Goal: Information Seeking & Learning: Learn about a topic

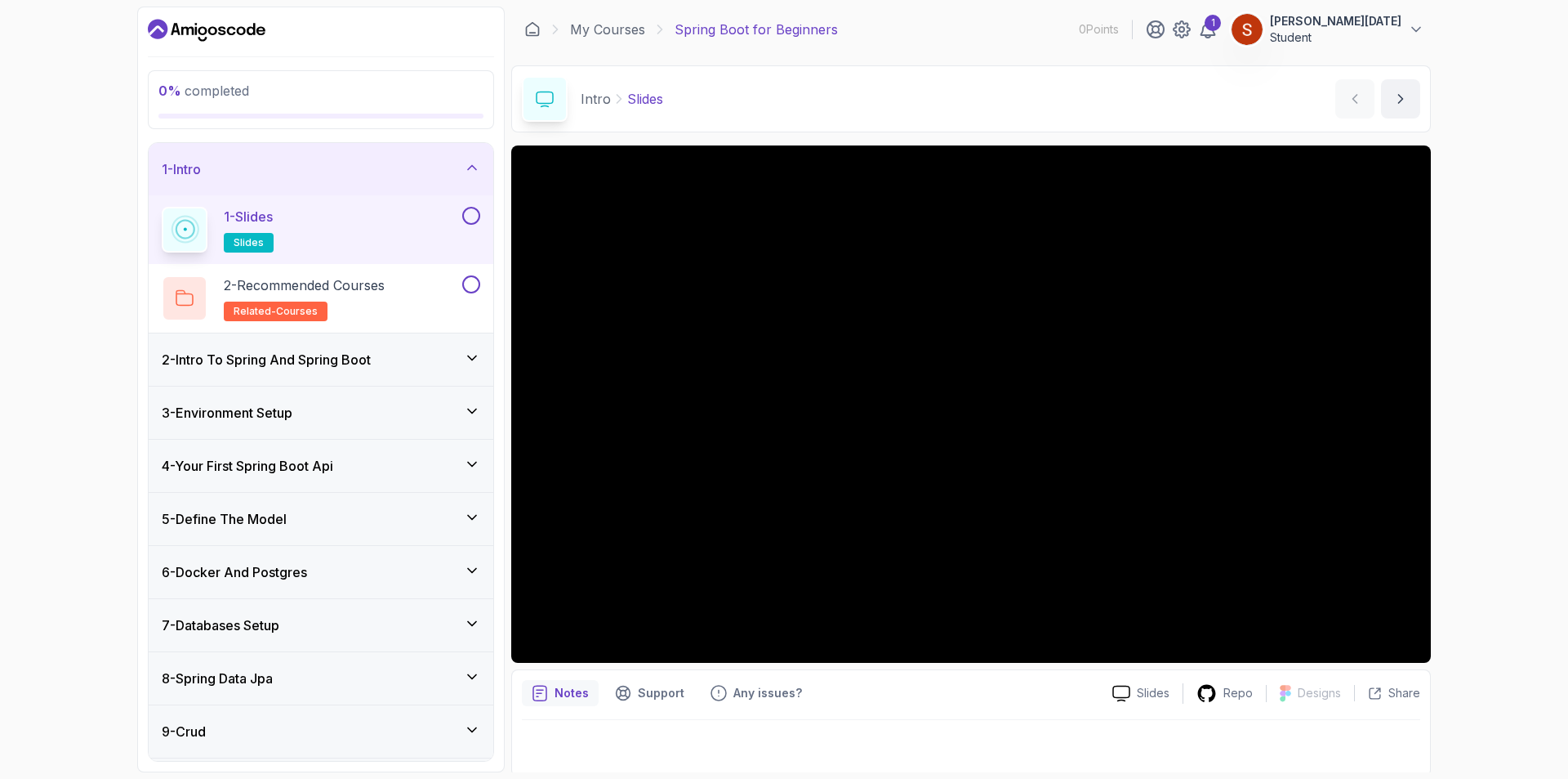
scroll to position [4, 0]
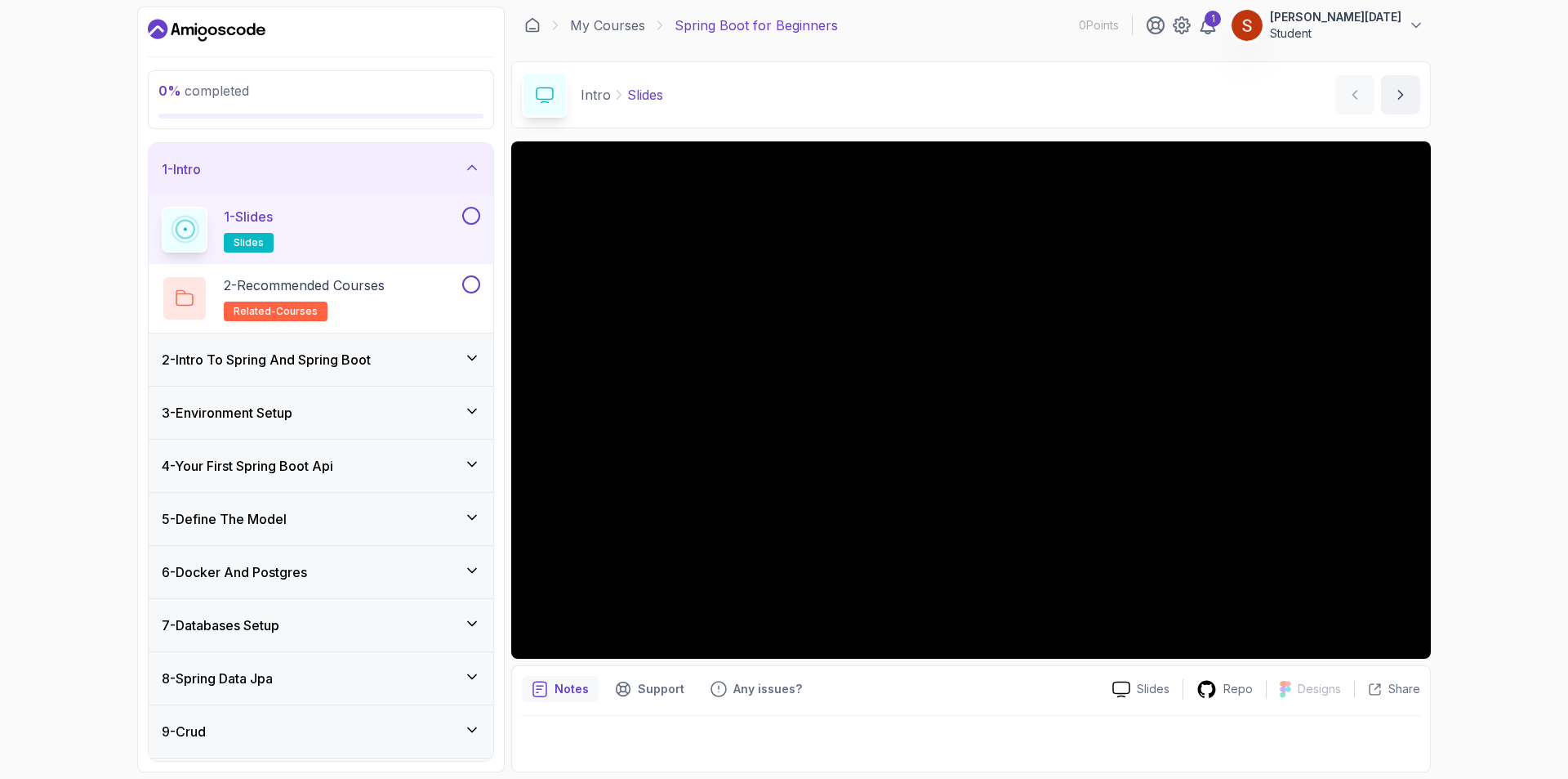
click at [471, 214] on button at bounding box center [471, 215] width 18 height 18
click at [432, 294] on div "2 - Recommended Courses related-courses" at bounding box center [310, 298] width 298 height 46
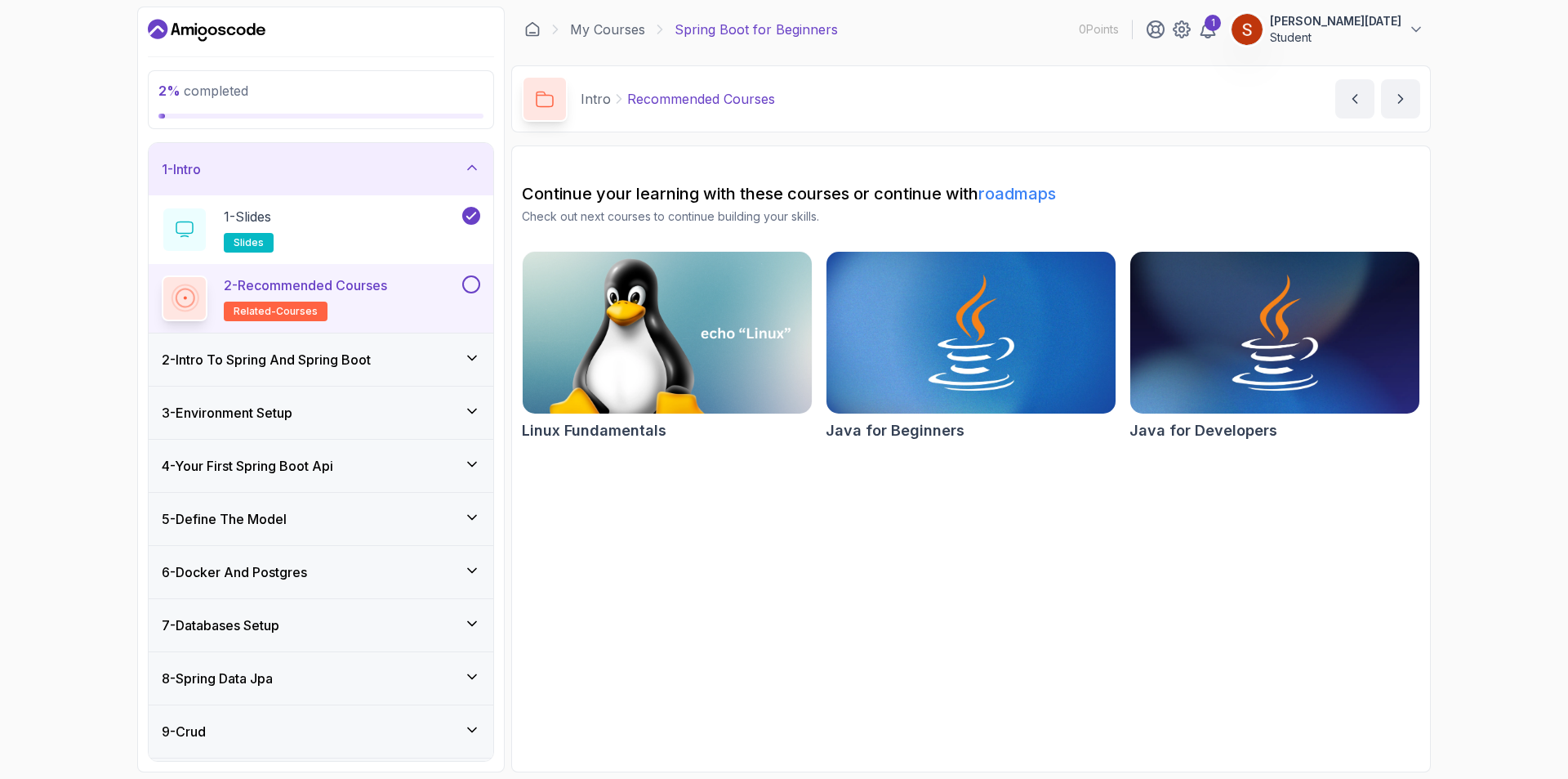
click at [472, 360] on icon at bounding box center [472, 357] width 8 height 4
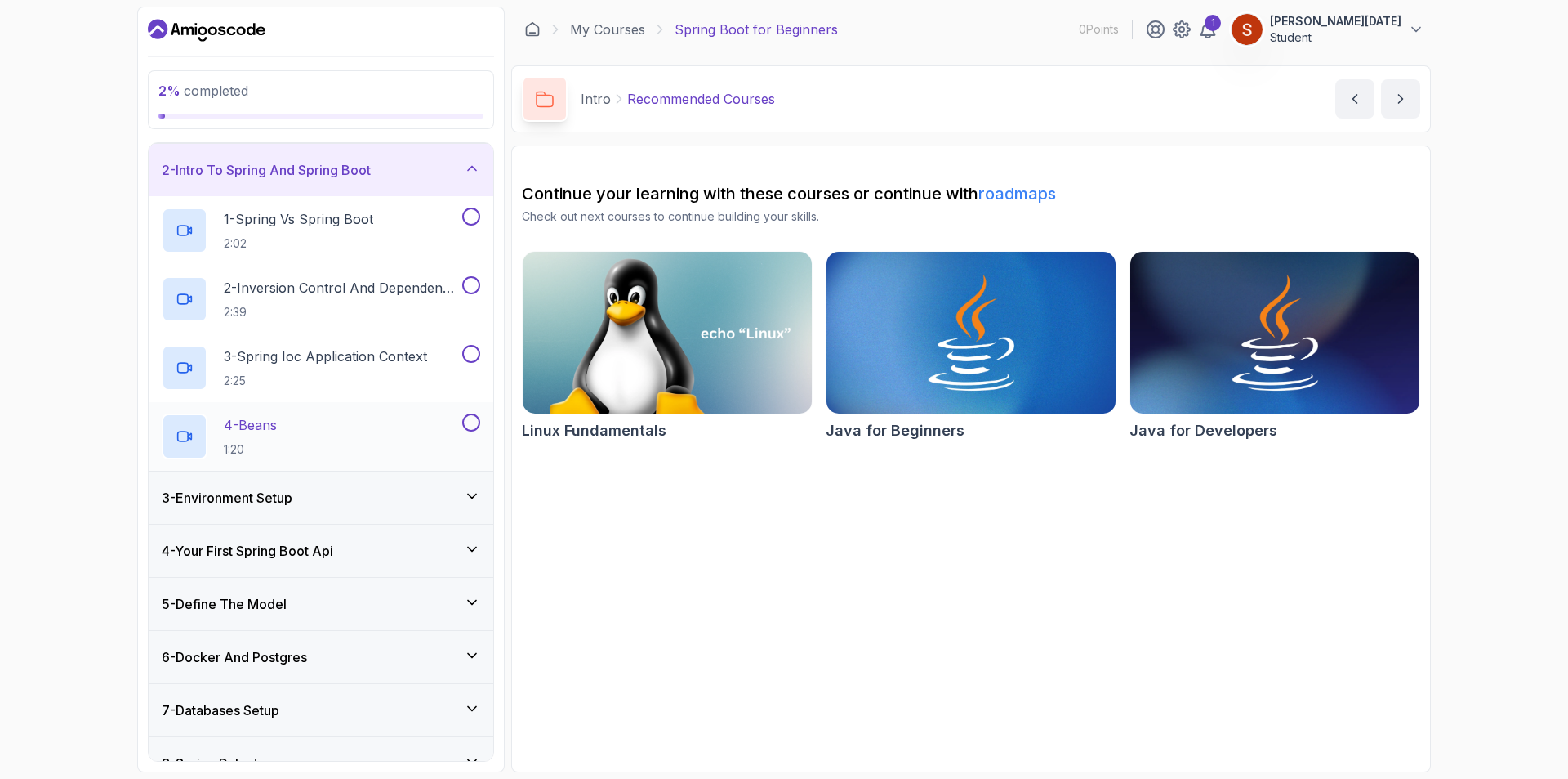
scroll to position [81, 0]
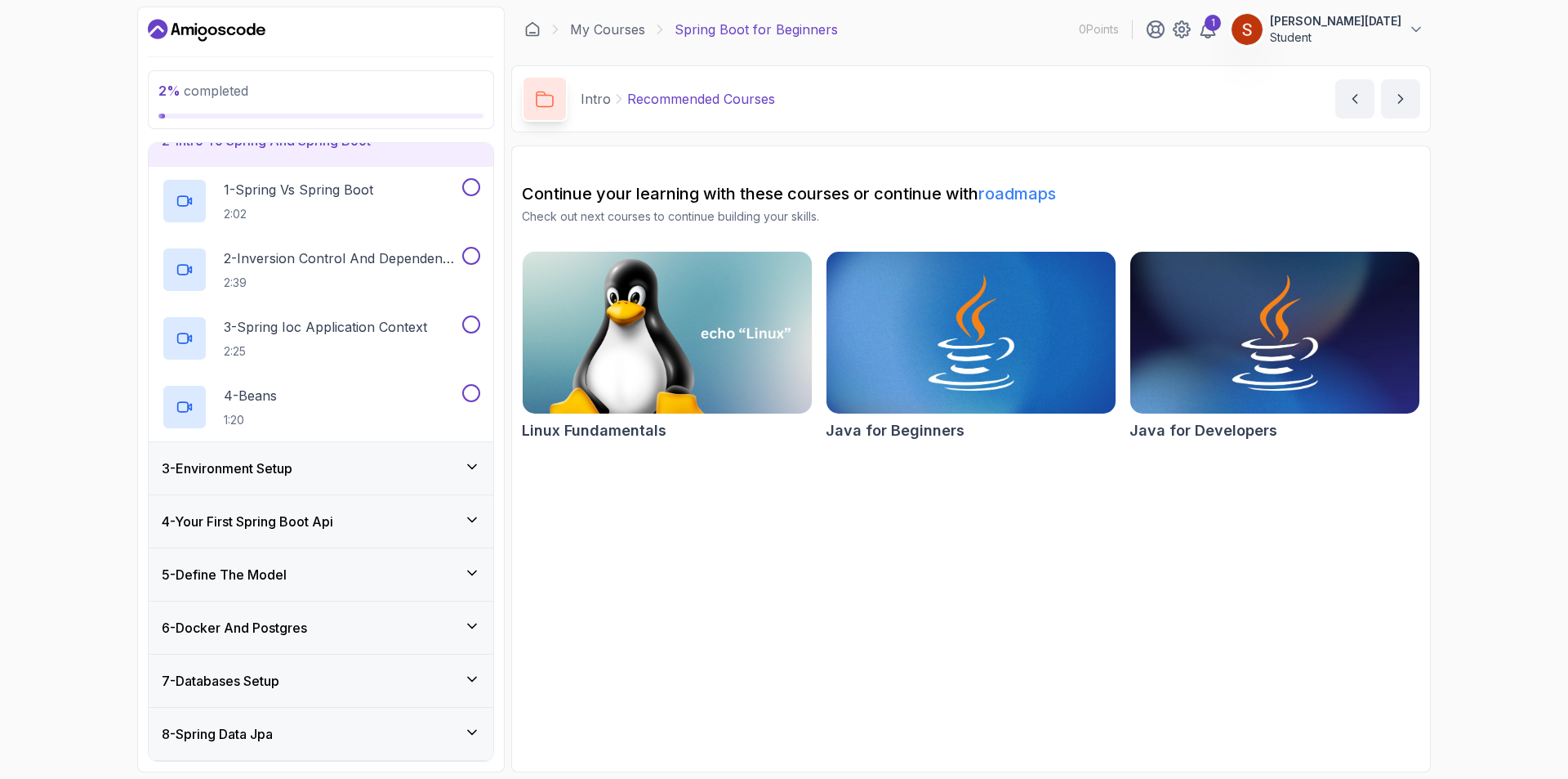
click at [475, 456] on div "3 - Environment Setup" at bounding box center [320, 469] width 344 height 52
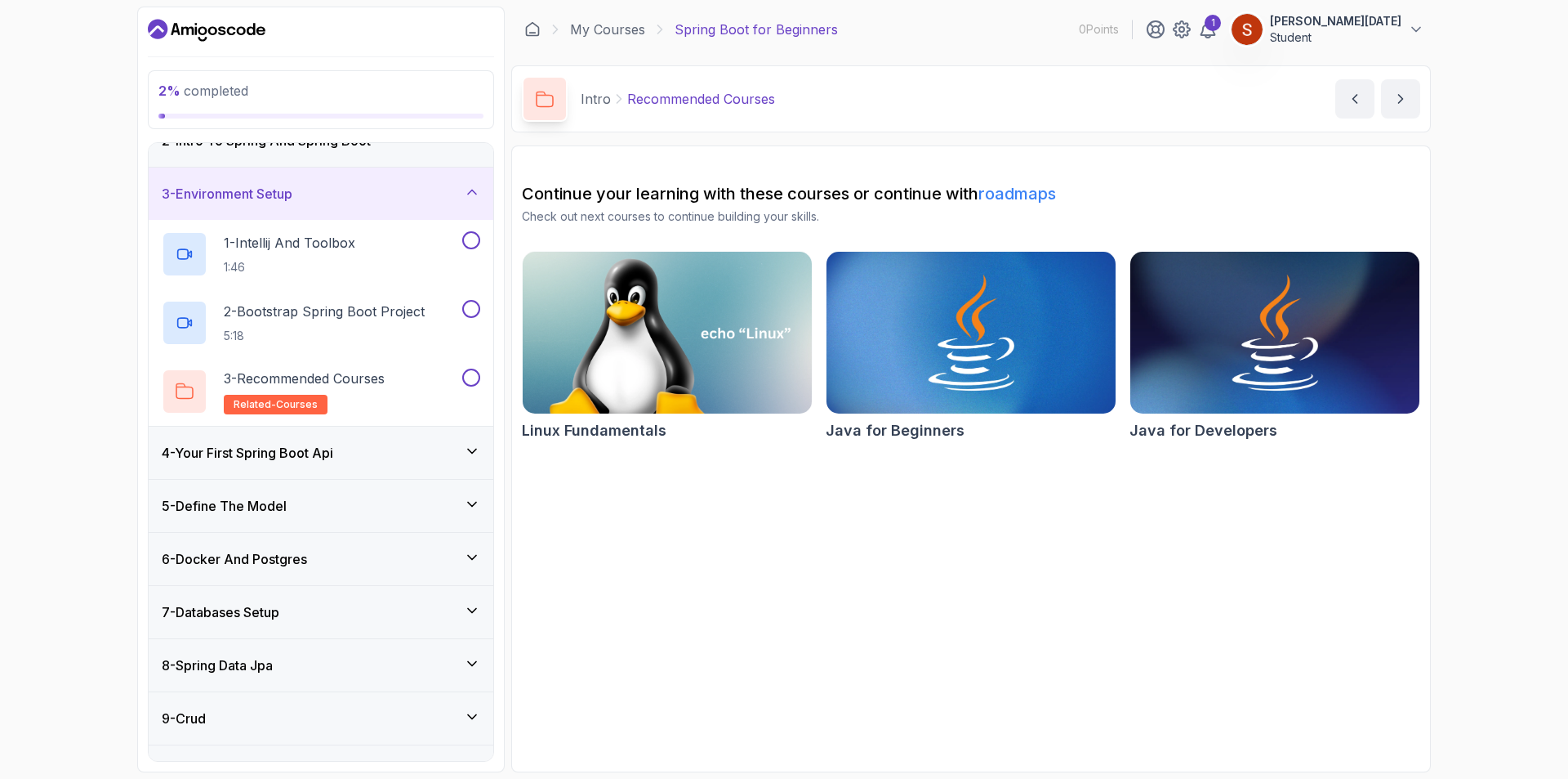
click at [468, 189] on icon at bounding box center [471, 192] width 16 height 16
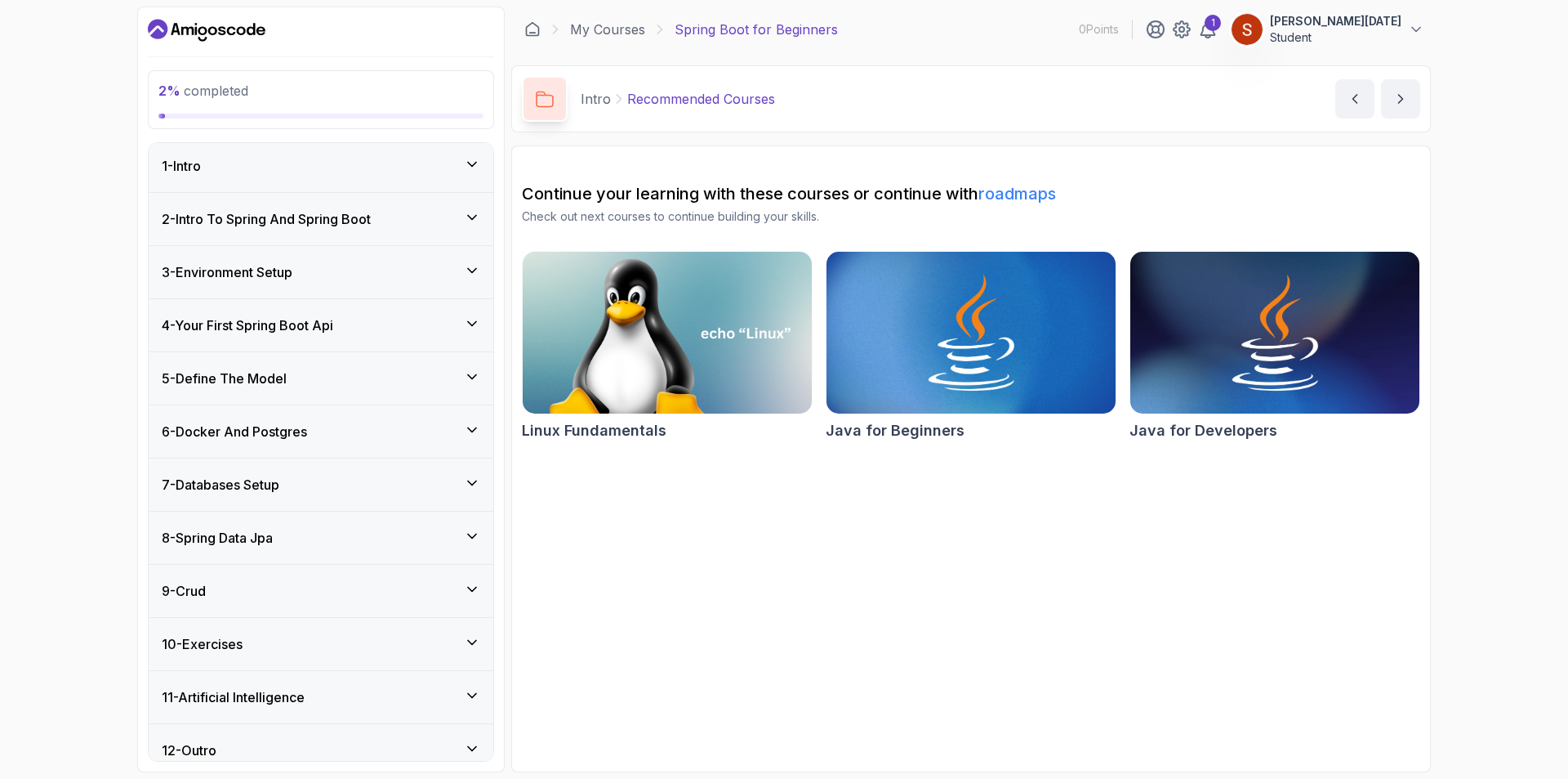
scroll to position [0, 0]
click at [462, 219] on div "2 - Intro To Spring And Spring Boot" at bounding box center [321, 222] width 318 height 19
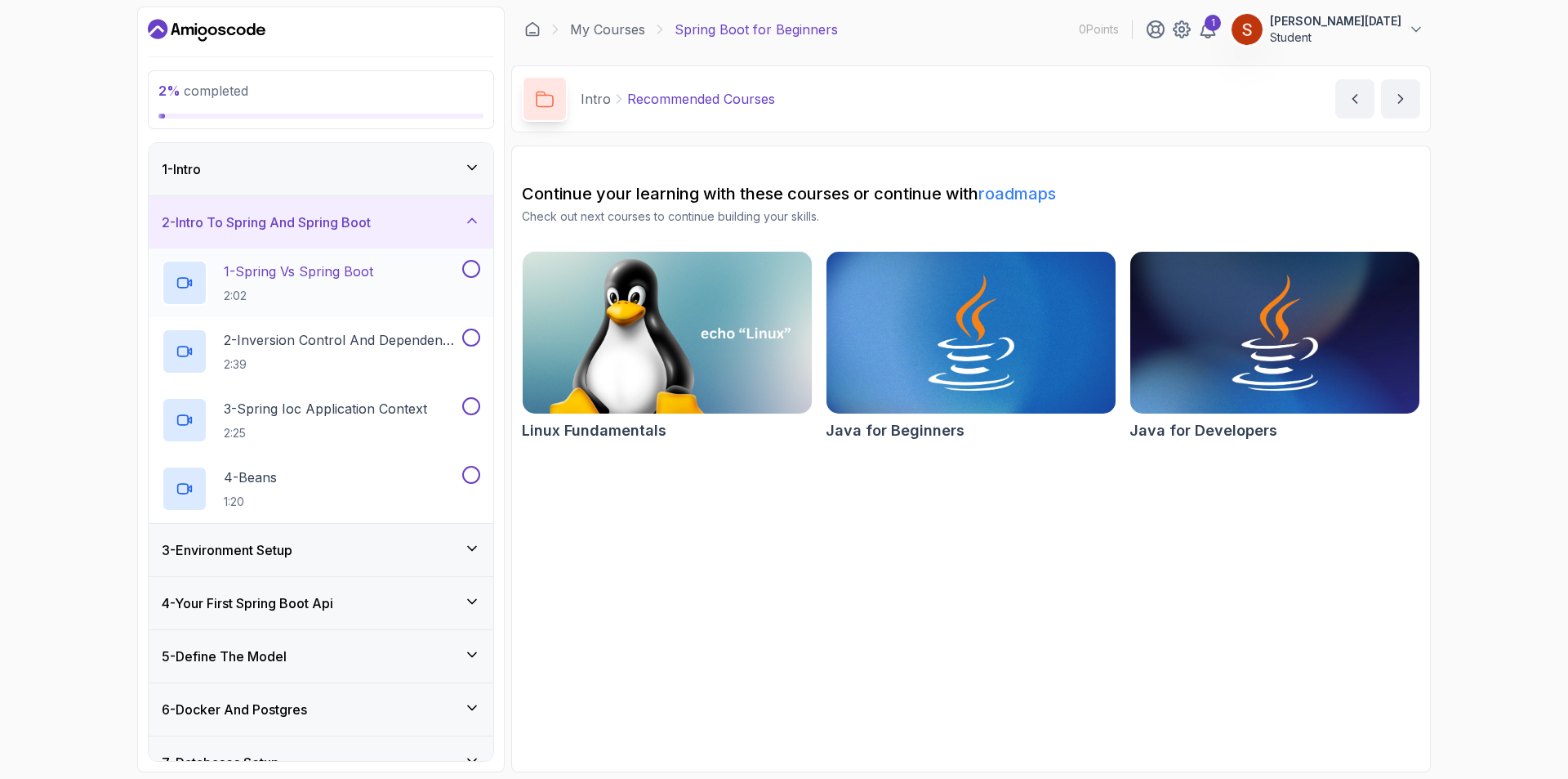
click at [342, 285] on h2 "1 - Spring Vs Spring Boot 2:02" at bounding box center [299, 283] width 149 height 43
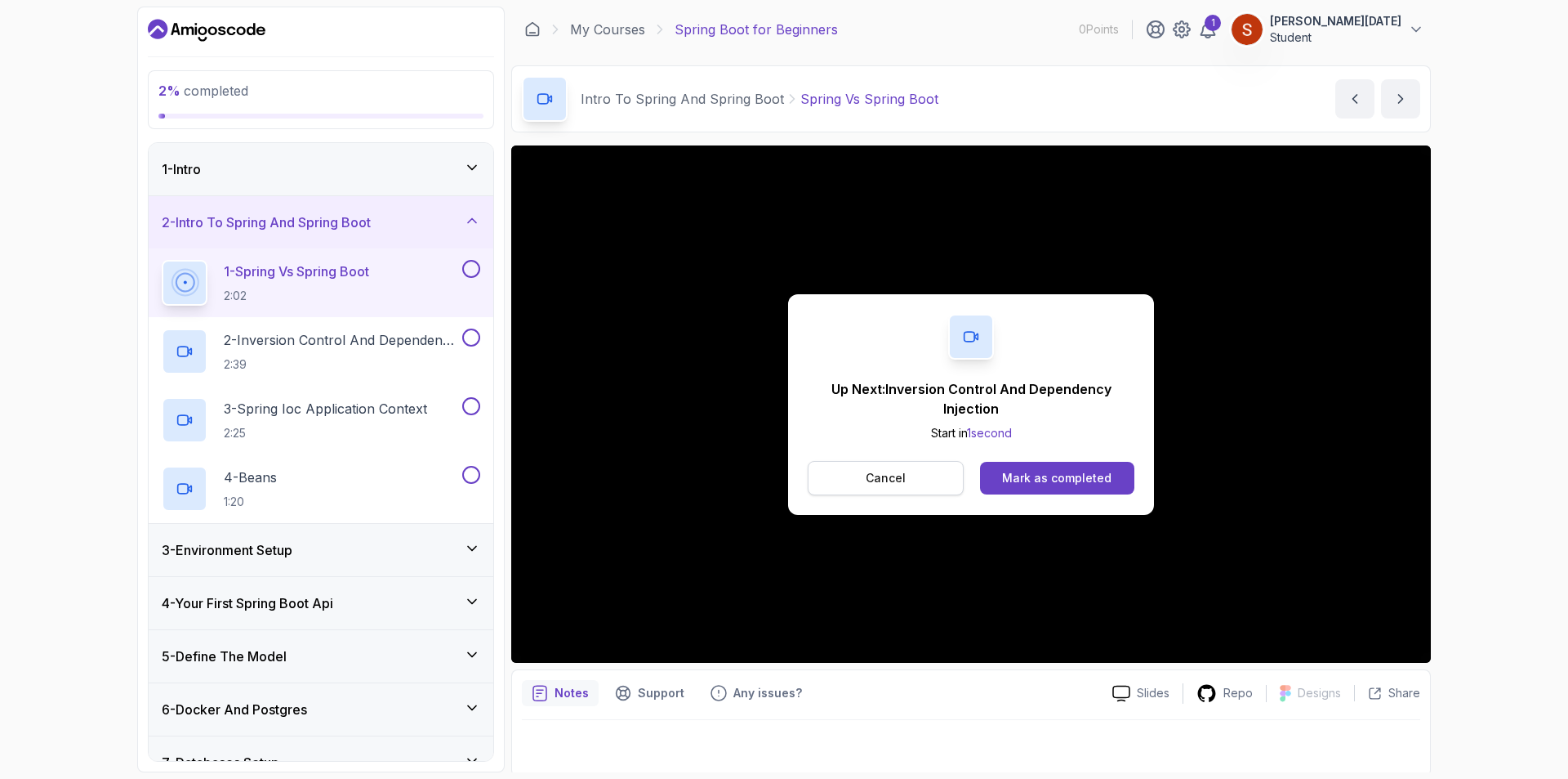
click at [903, 479] on p "Cancel" at bounding box center [885, 477] width 40 height 16
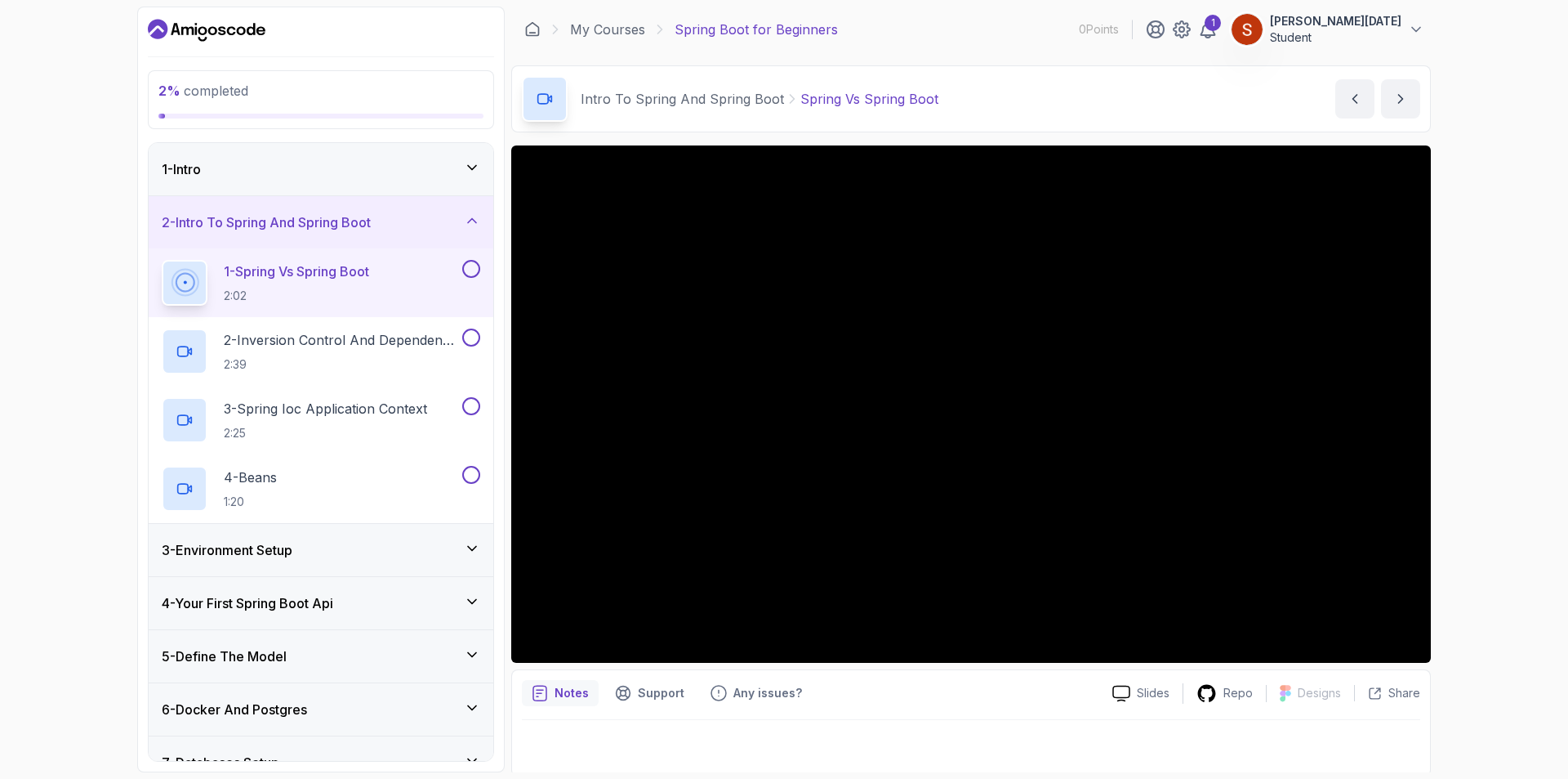
click at [465, 272] on button at bounding box center [471, 269] width 18 height 18
click at [355, 337] on p "2 - Inversion Control And Dependency Injection" at bounding box center [341, 340] width 236 height 19
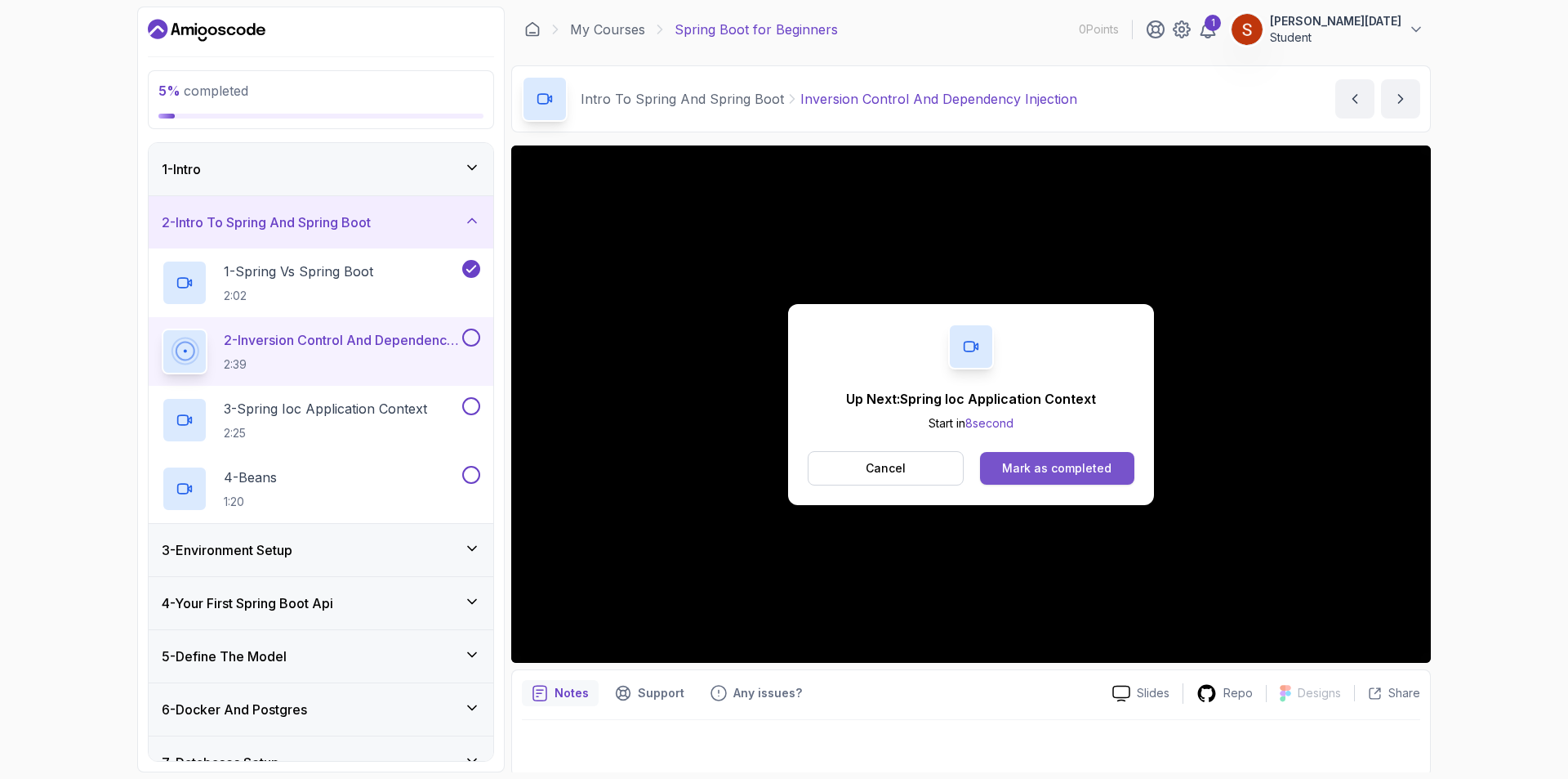
click at [1030, 470] on div "Mark as completed" at bounding box center [1056, 468] width 110 height 16
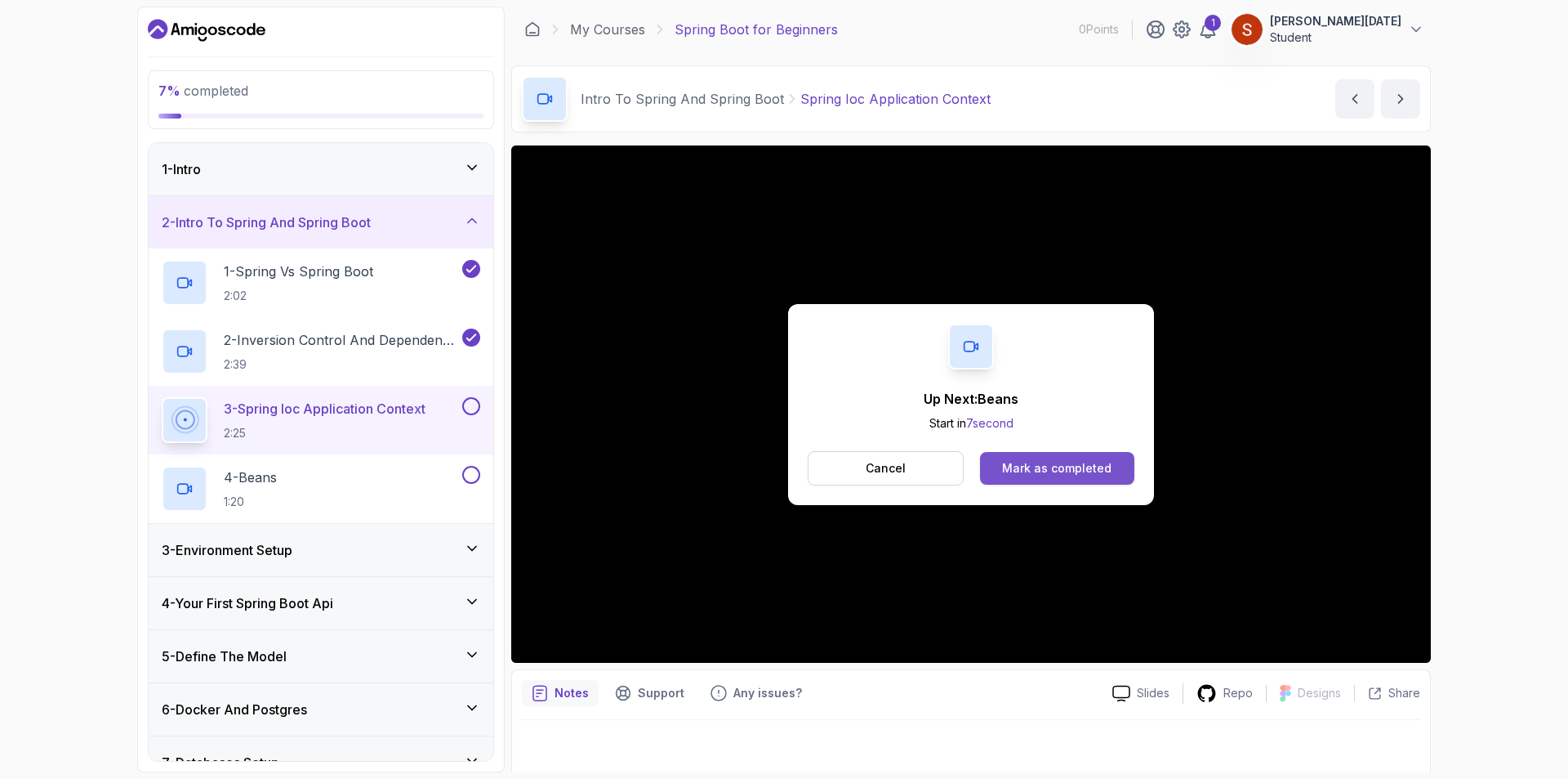
click at [1045, 464] on div "Mark as completed" at bounding box center [1056, 468] width 110 height 16
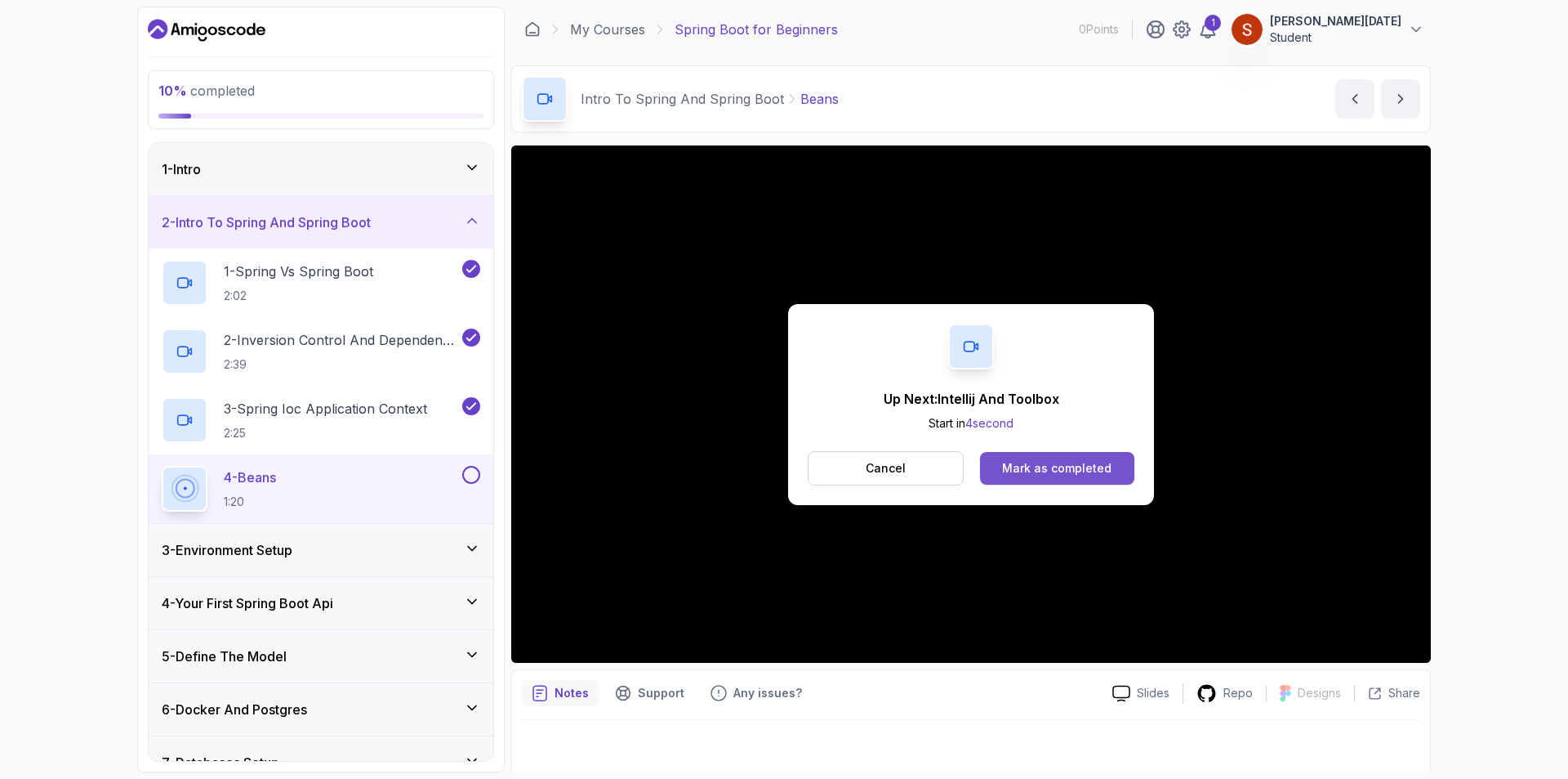
click at [1029, 458] on button "Mark as completed" at bounding box center [1057, 469] width 154 height 33
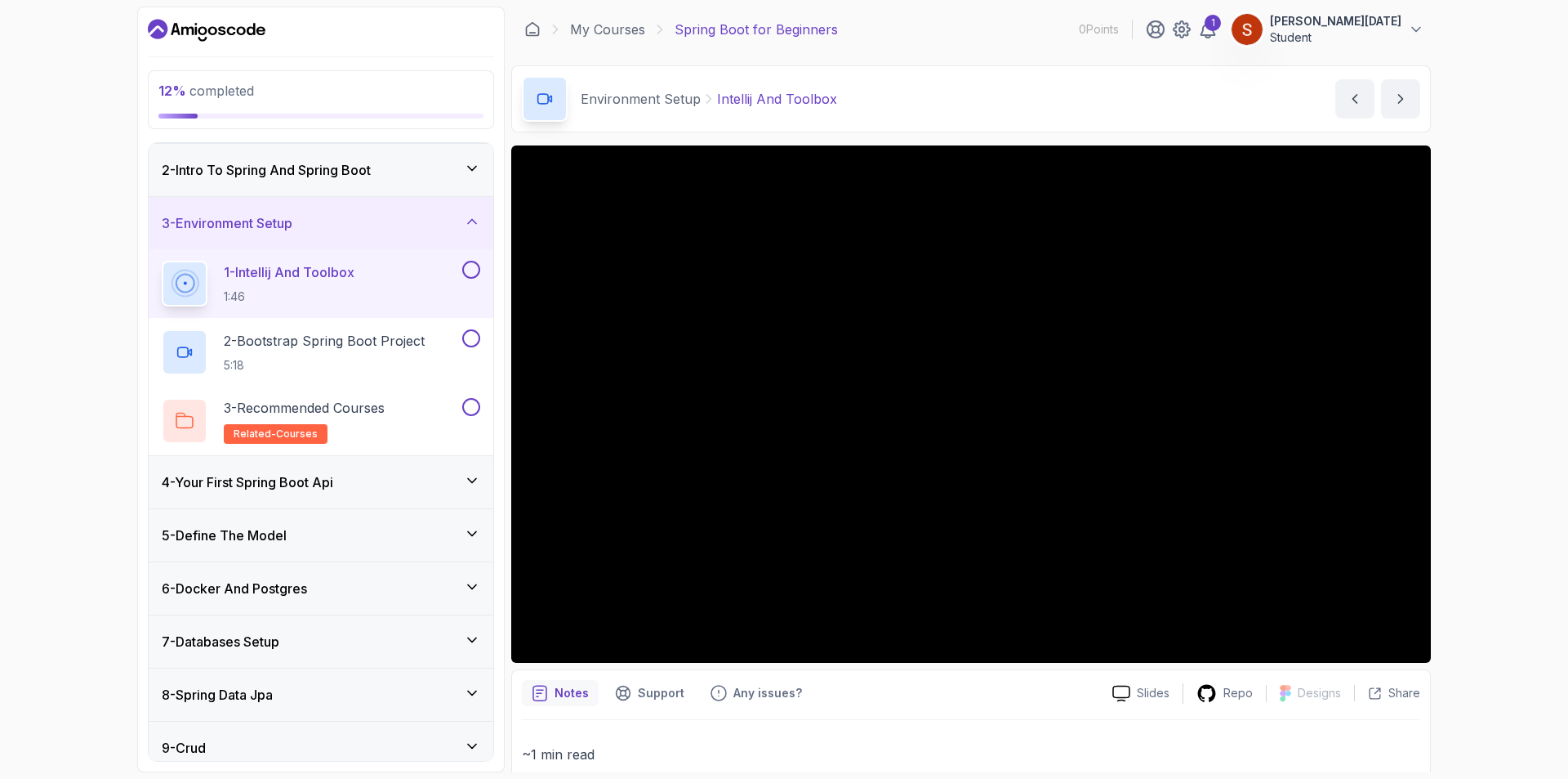
scroll to position [81, 0]
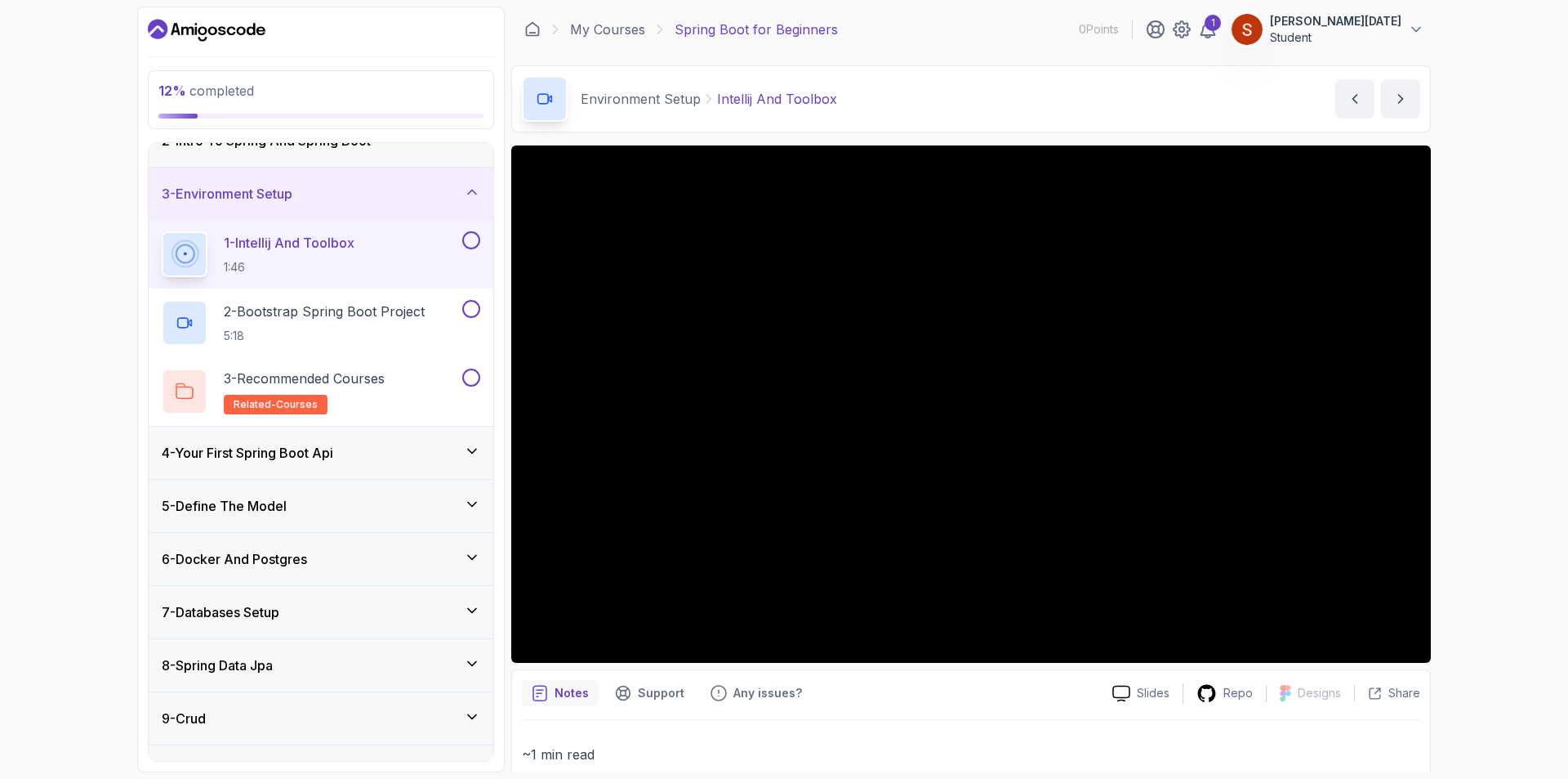
click at [464, 453] on icon at bounding box center [471, 450] width 16 height 16
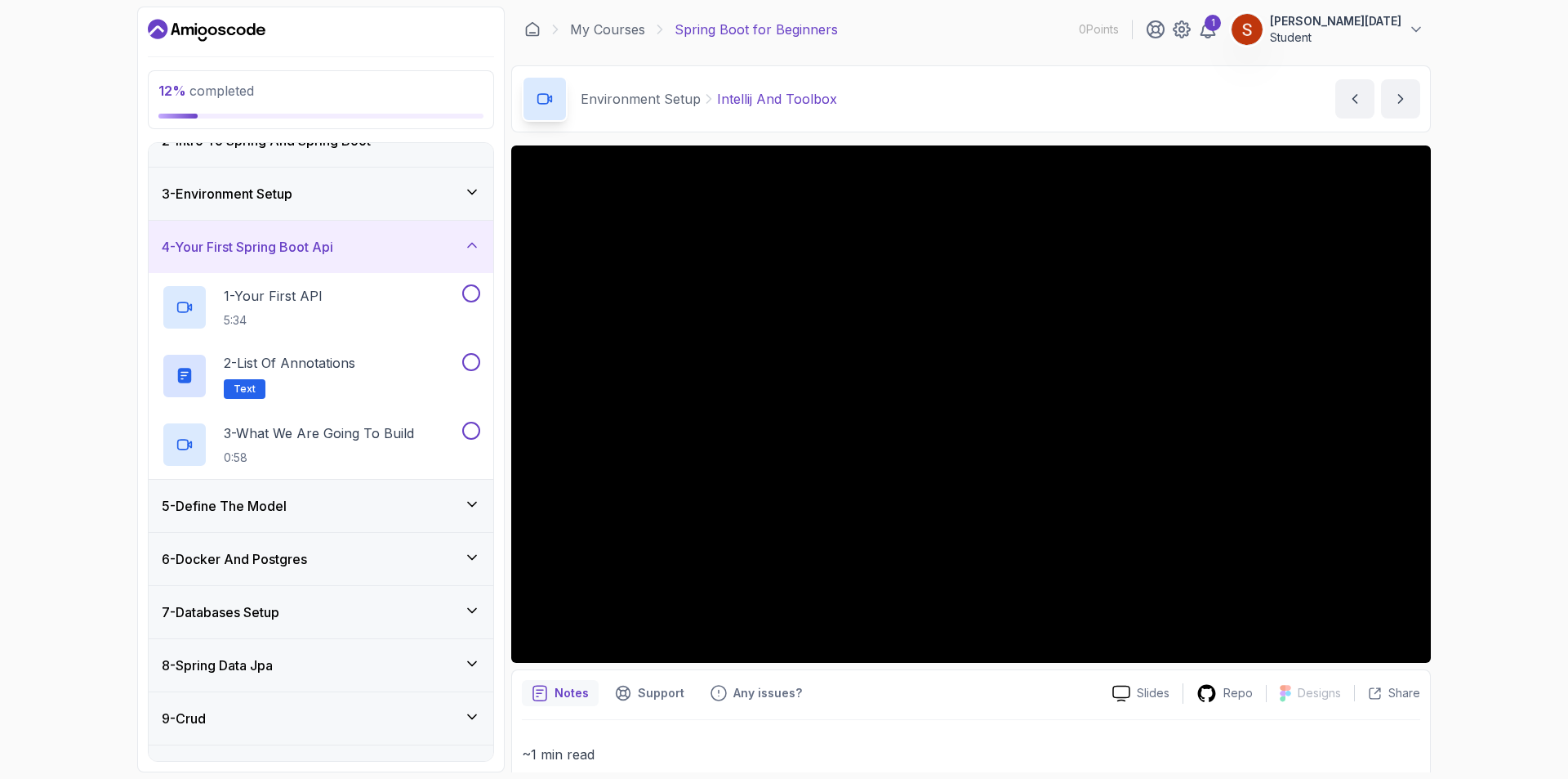
click at [471, 506] on icon at bounding box center [471, 503] width 16 height 16
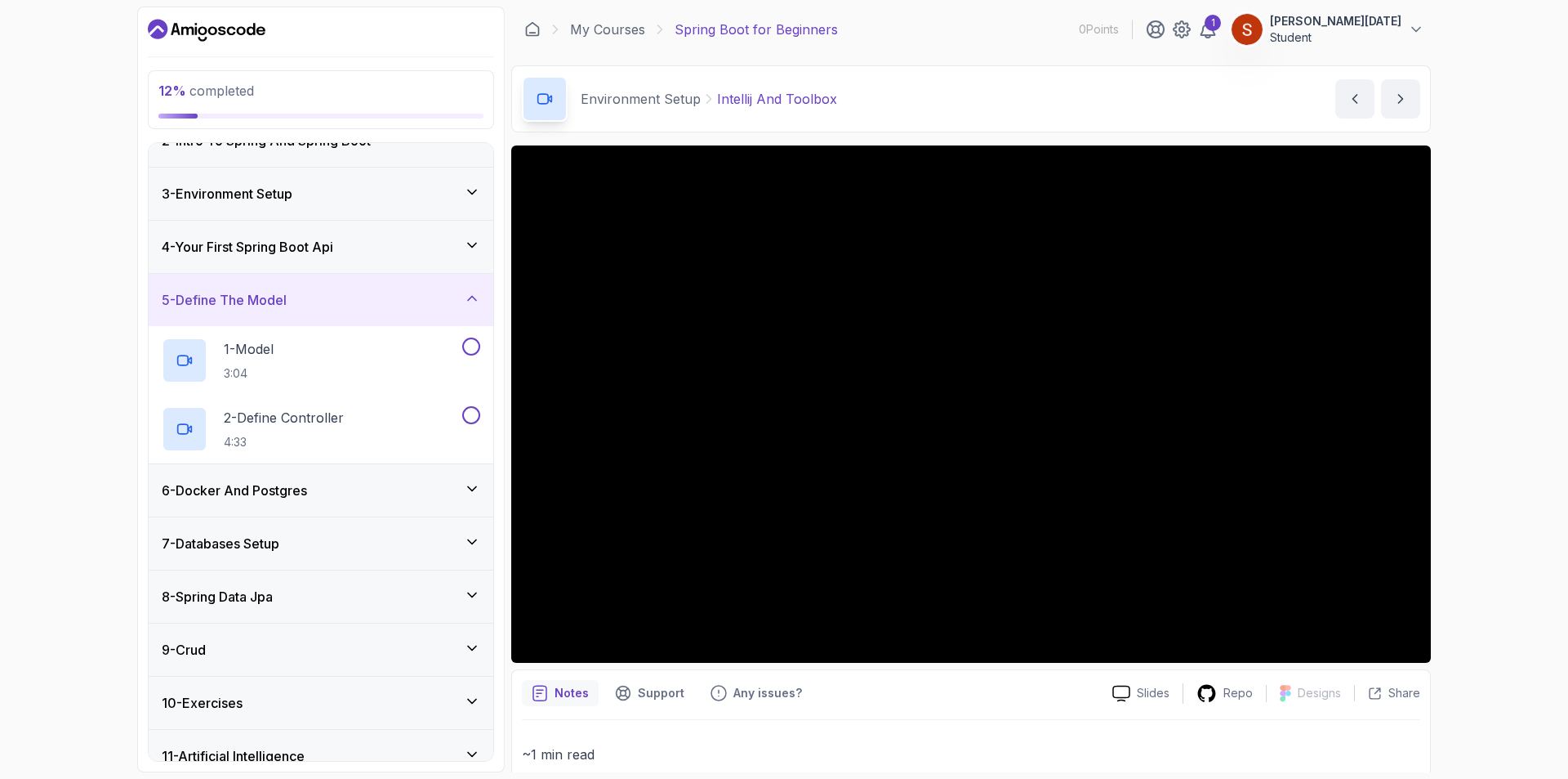
click at [469, 489] on icon at bounding box center [471, 488] width 16 height 16
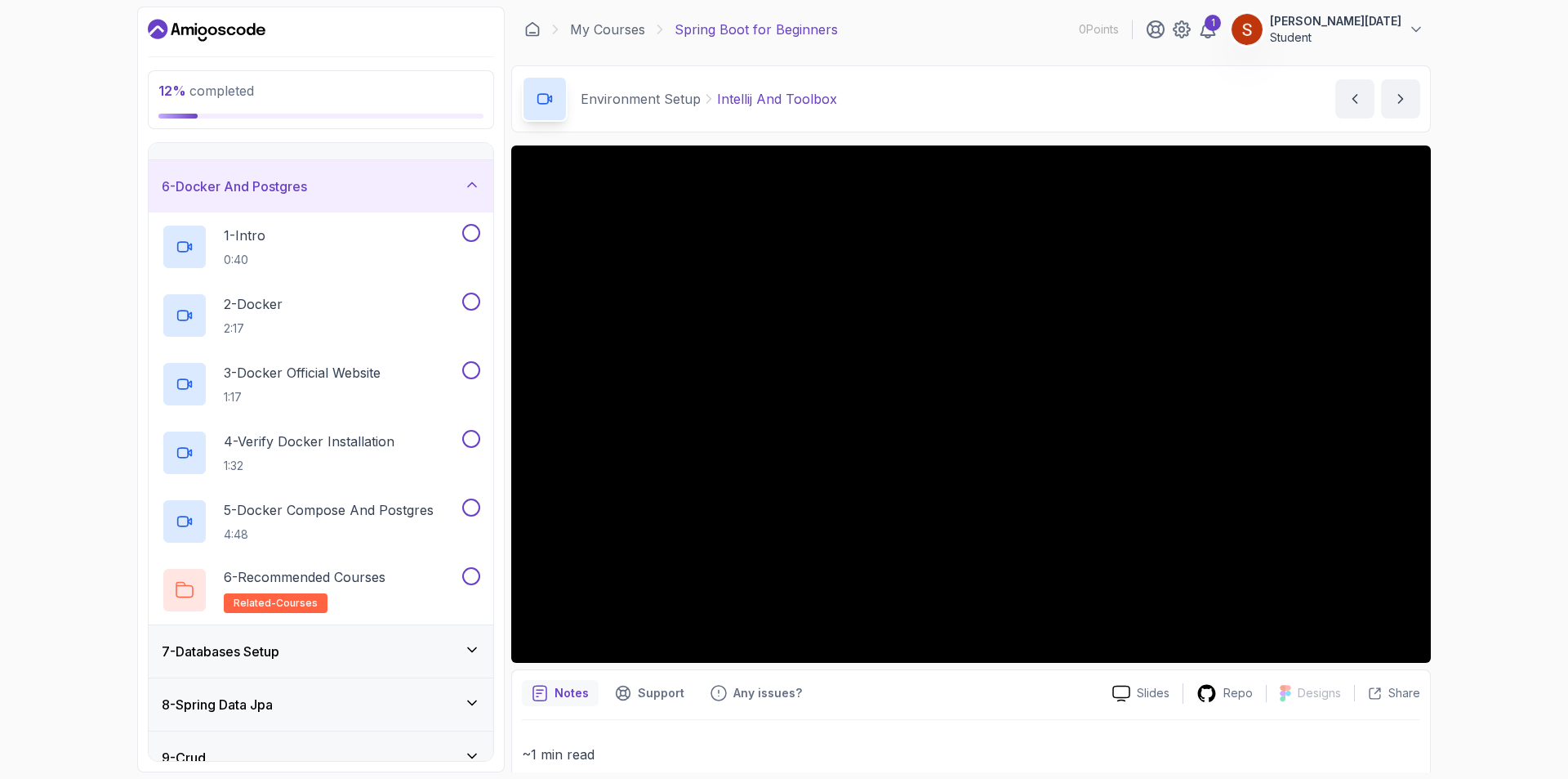
scroll to position [408, 0]
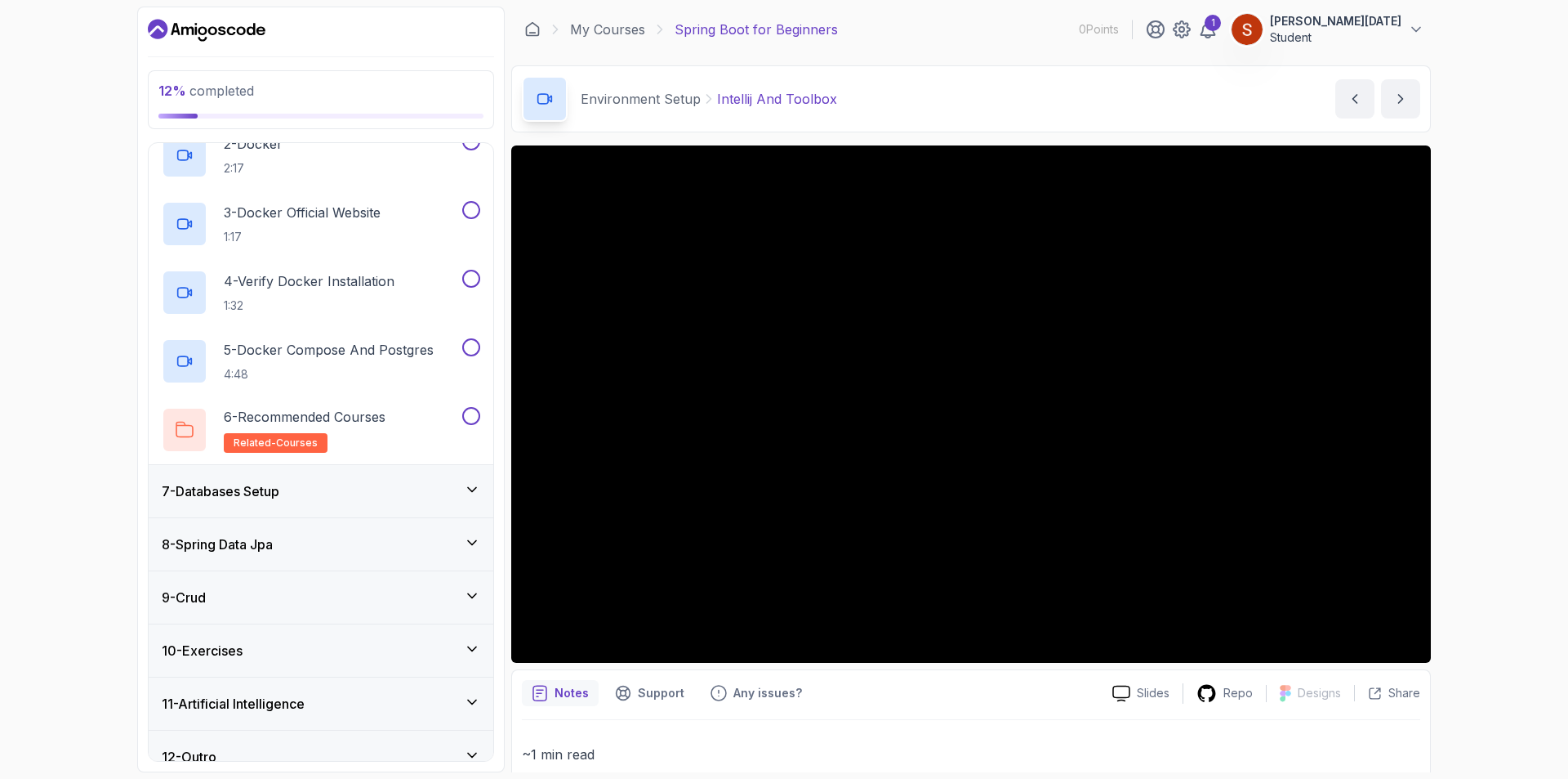
click at [461, 484] on div "7 - Databases Setup" at bounding box center [321, 491] width 318 height 19
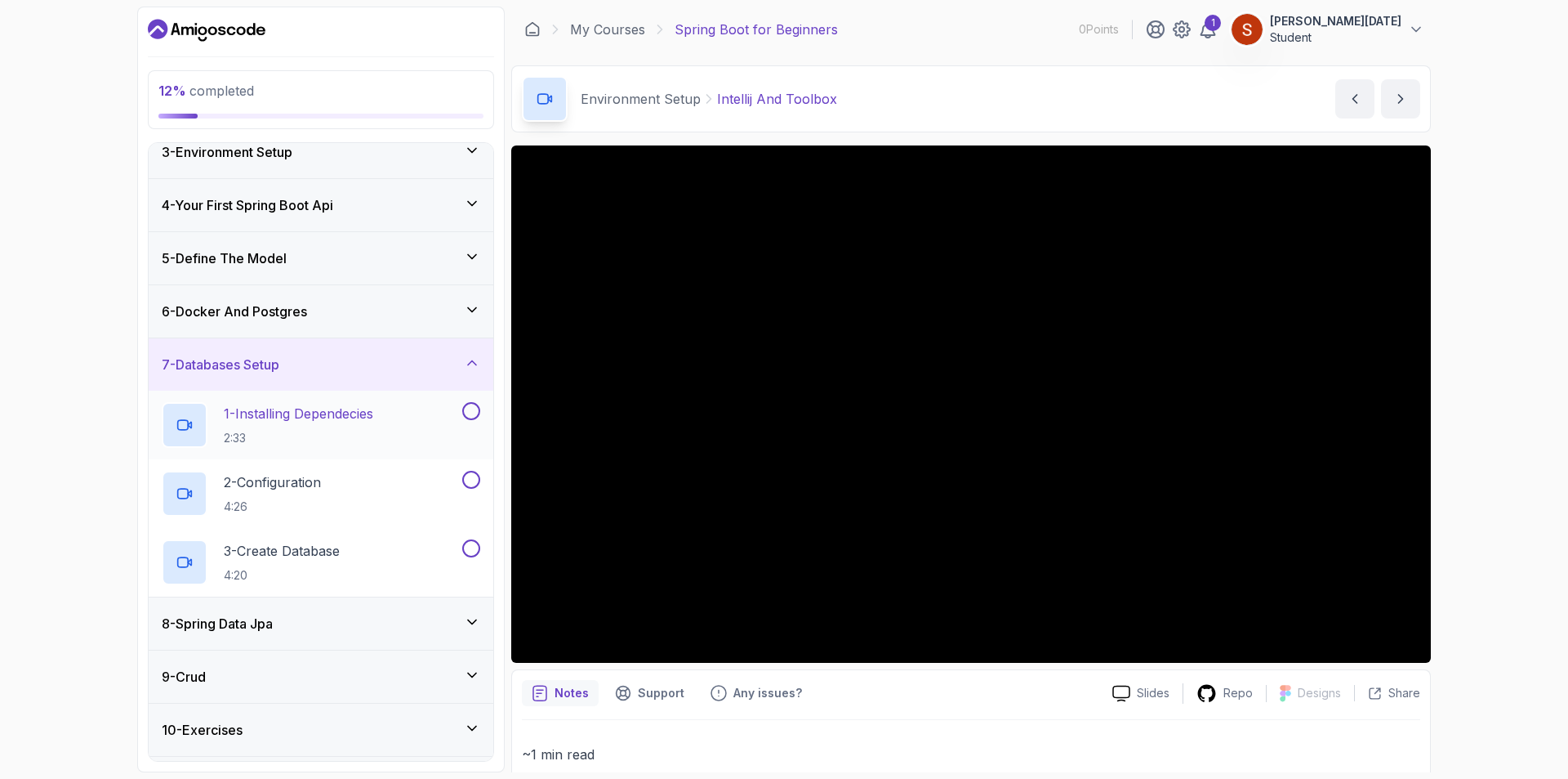
scroll to position [225, 0]
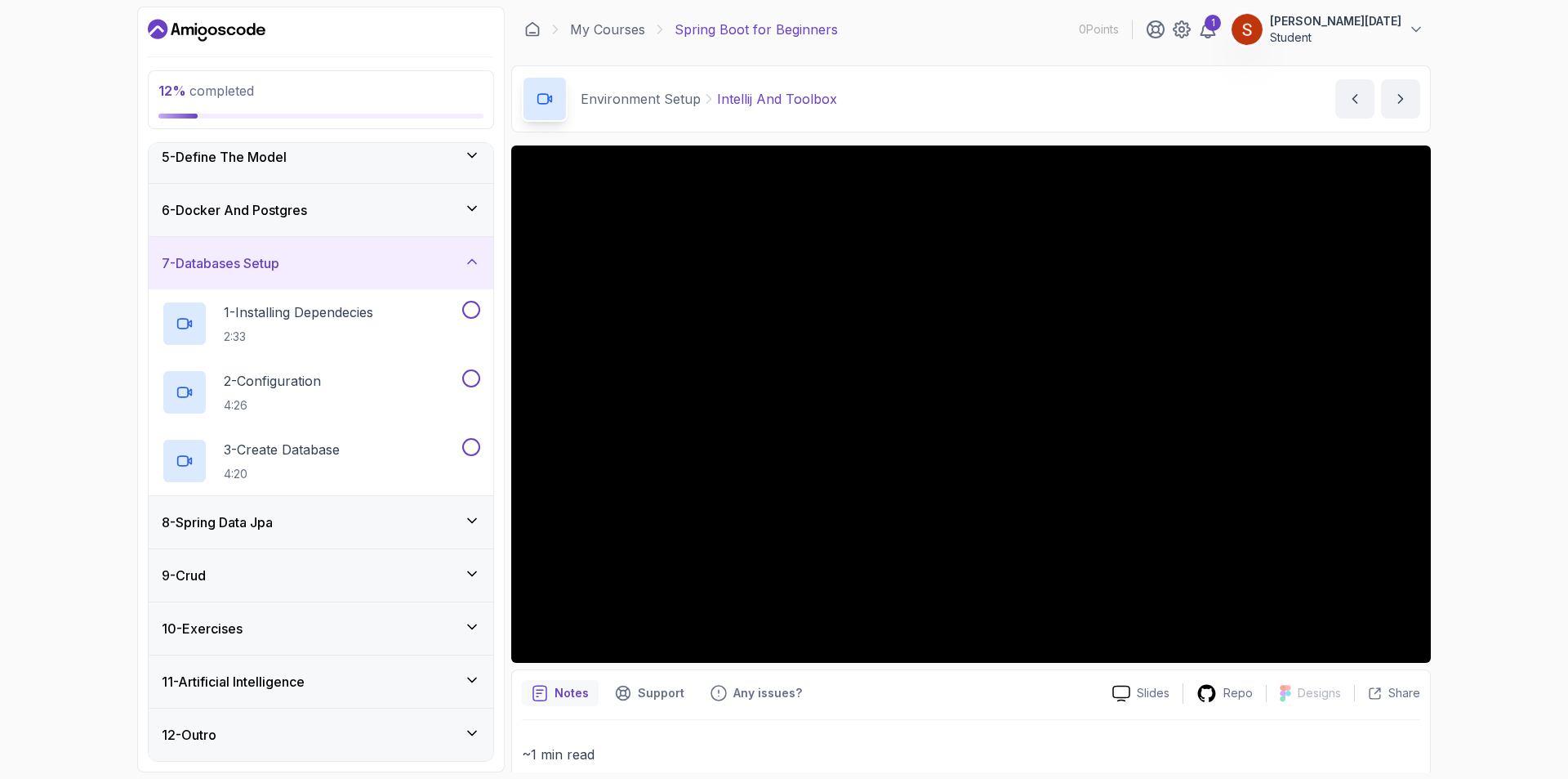
click at [472, 513] on icon at bounding box center [471, 520] width 16 height 16
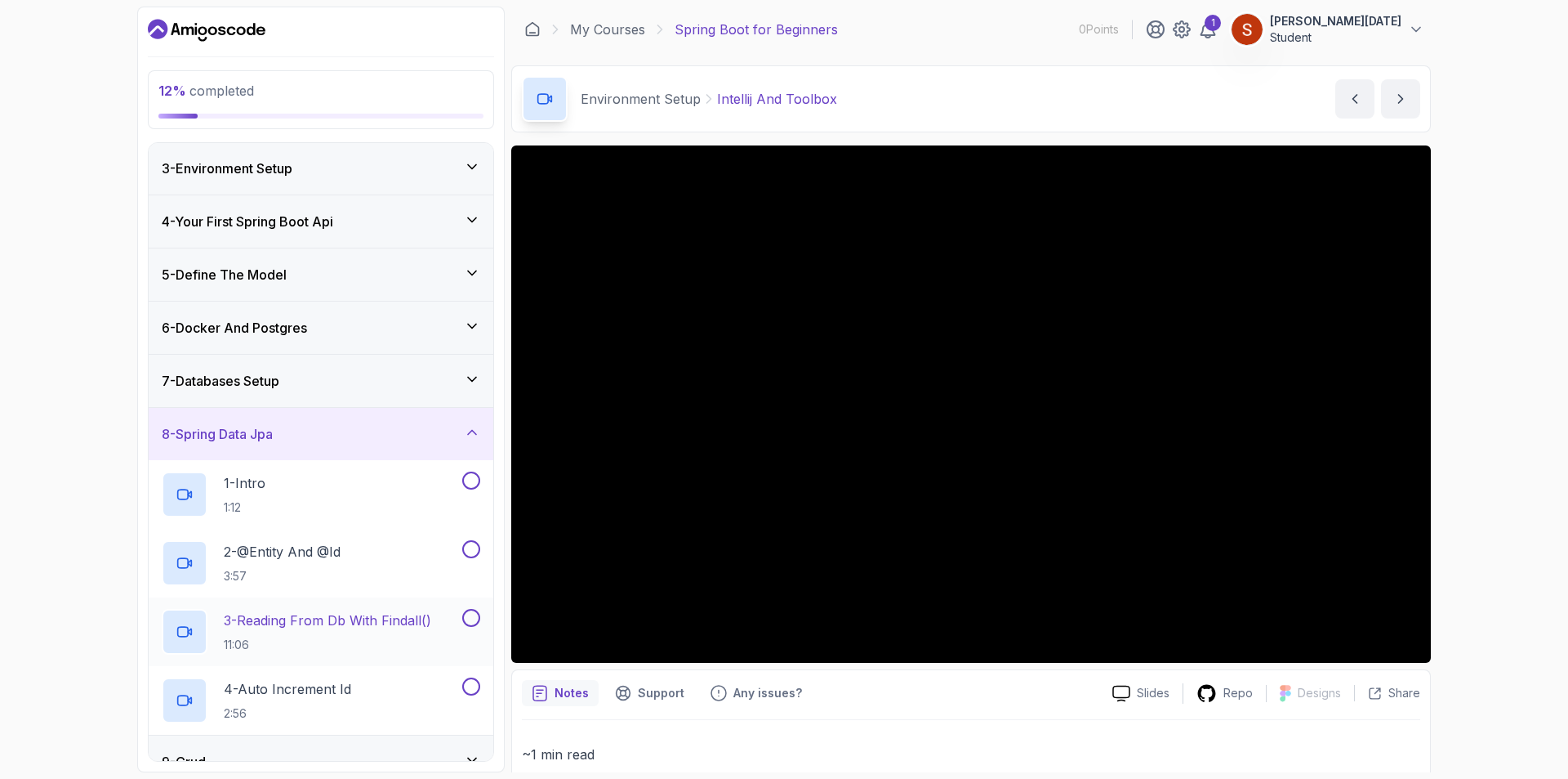
scroll to position [0, 0]
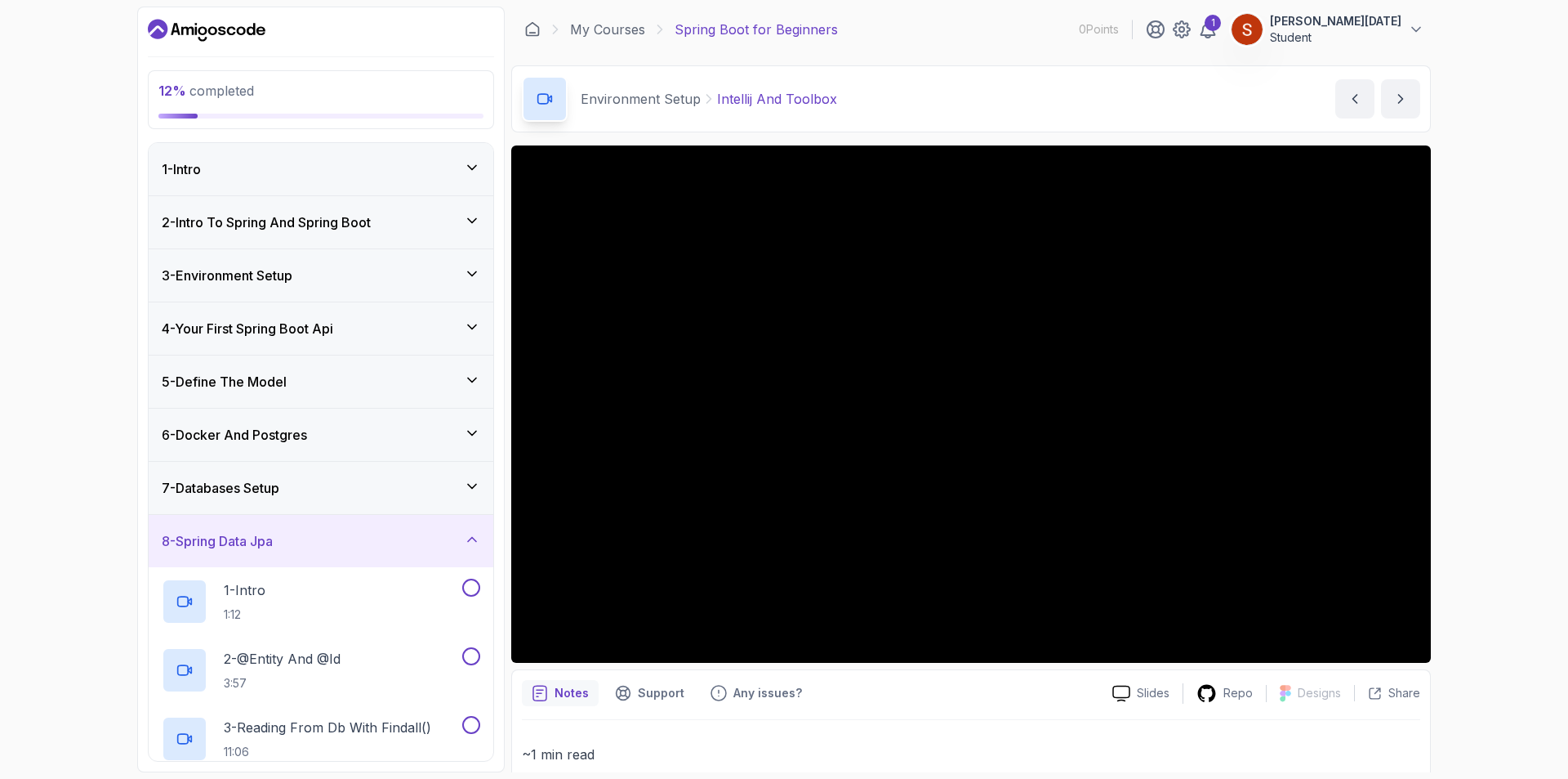
click at [468, 544] on icon at bounding box center [471, 538] width 16 height 16
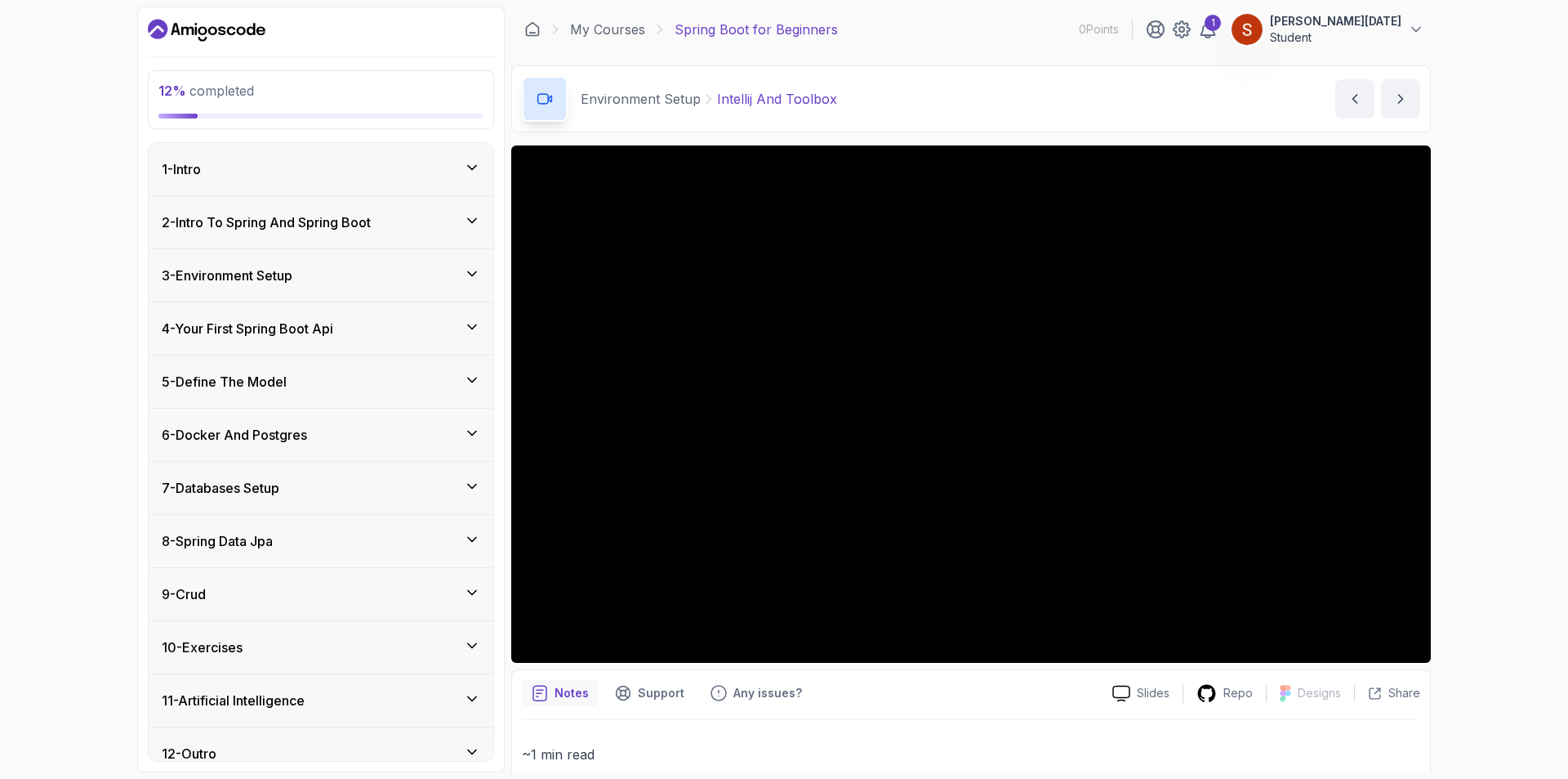
click at [473, 278] on icon at bounding box center [471, 274] width 16 height 16
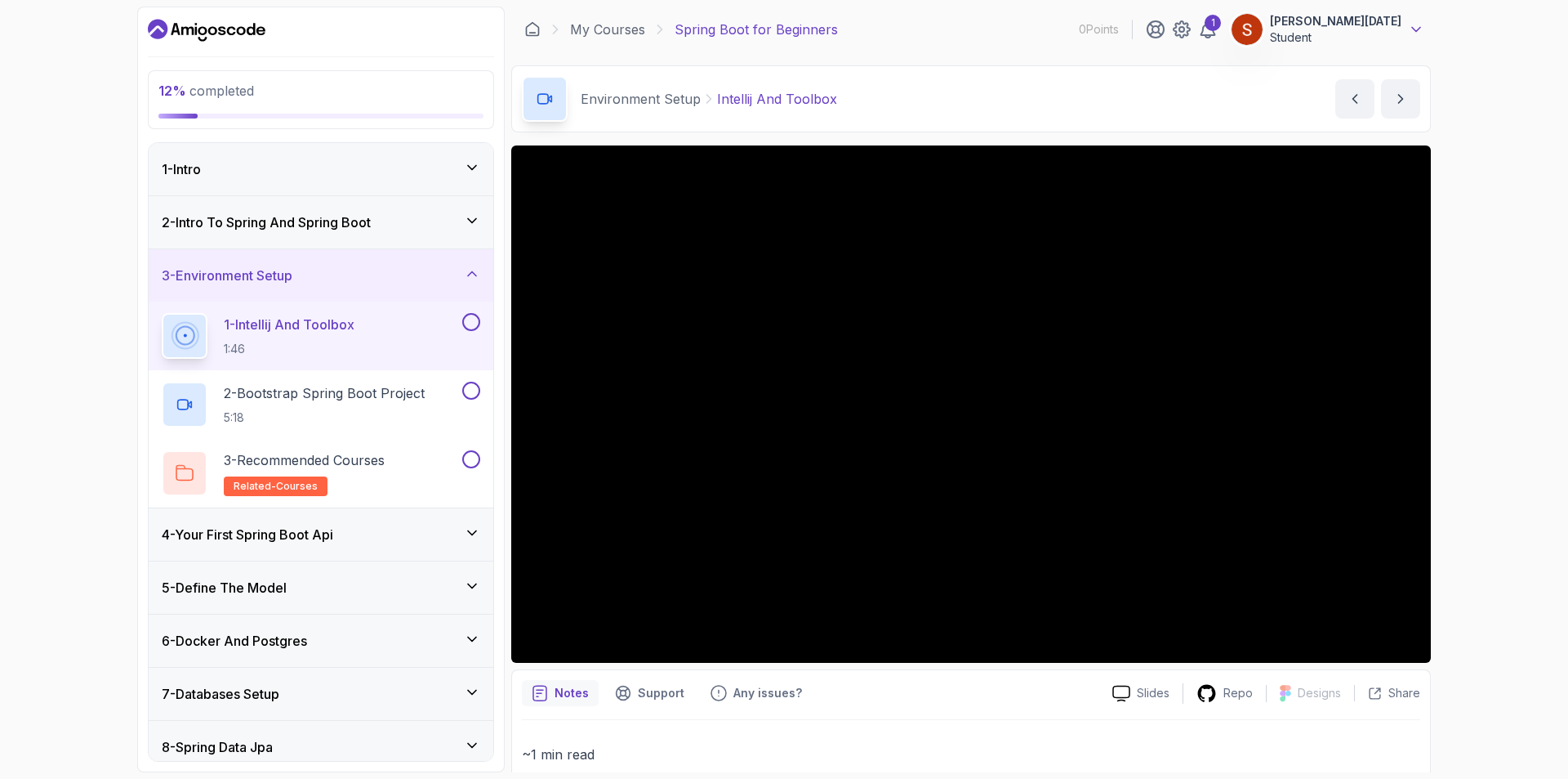
click at [1419, 32] on icon at bounding box center [1416, 29] width 16 height 16
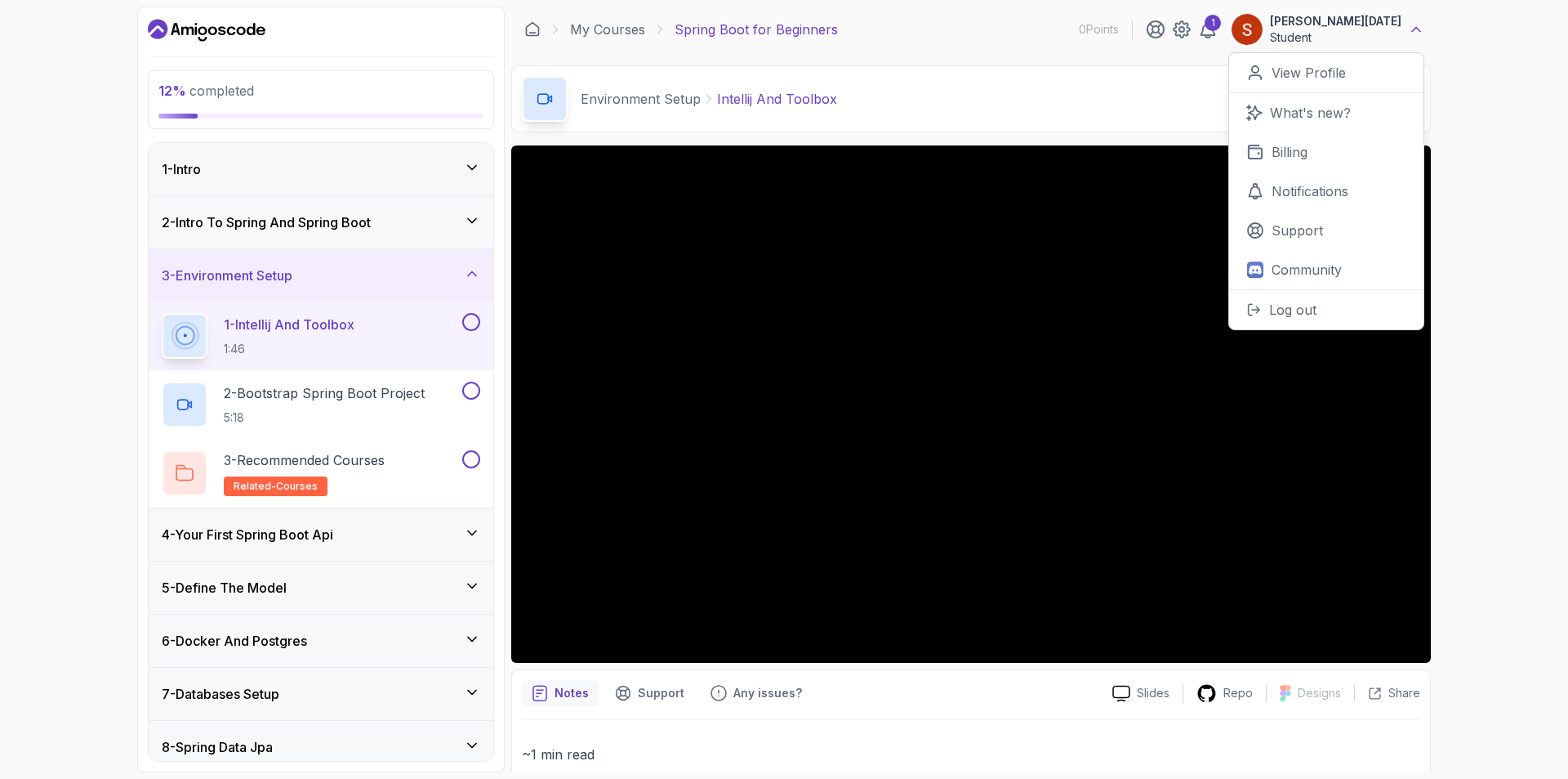
click at [1419, 32] on icon at bounding box center [1416, 29] width 16 height 16
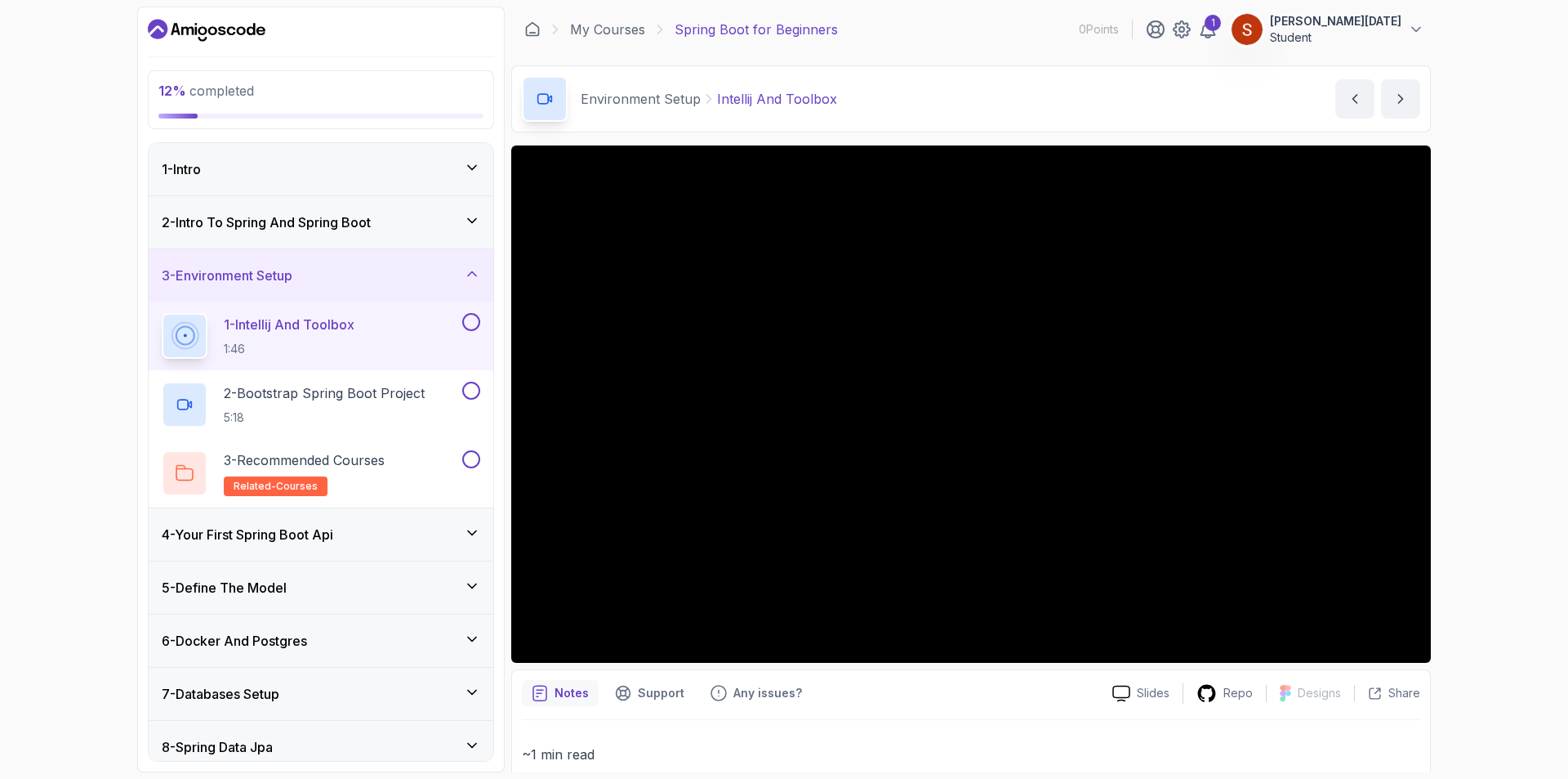
click at [244, 32] on icon "Dashboard" at bounding box center [240, 30] width 9 height 9
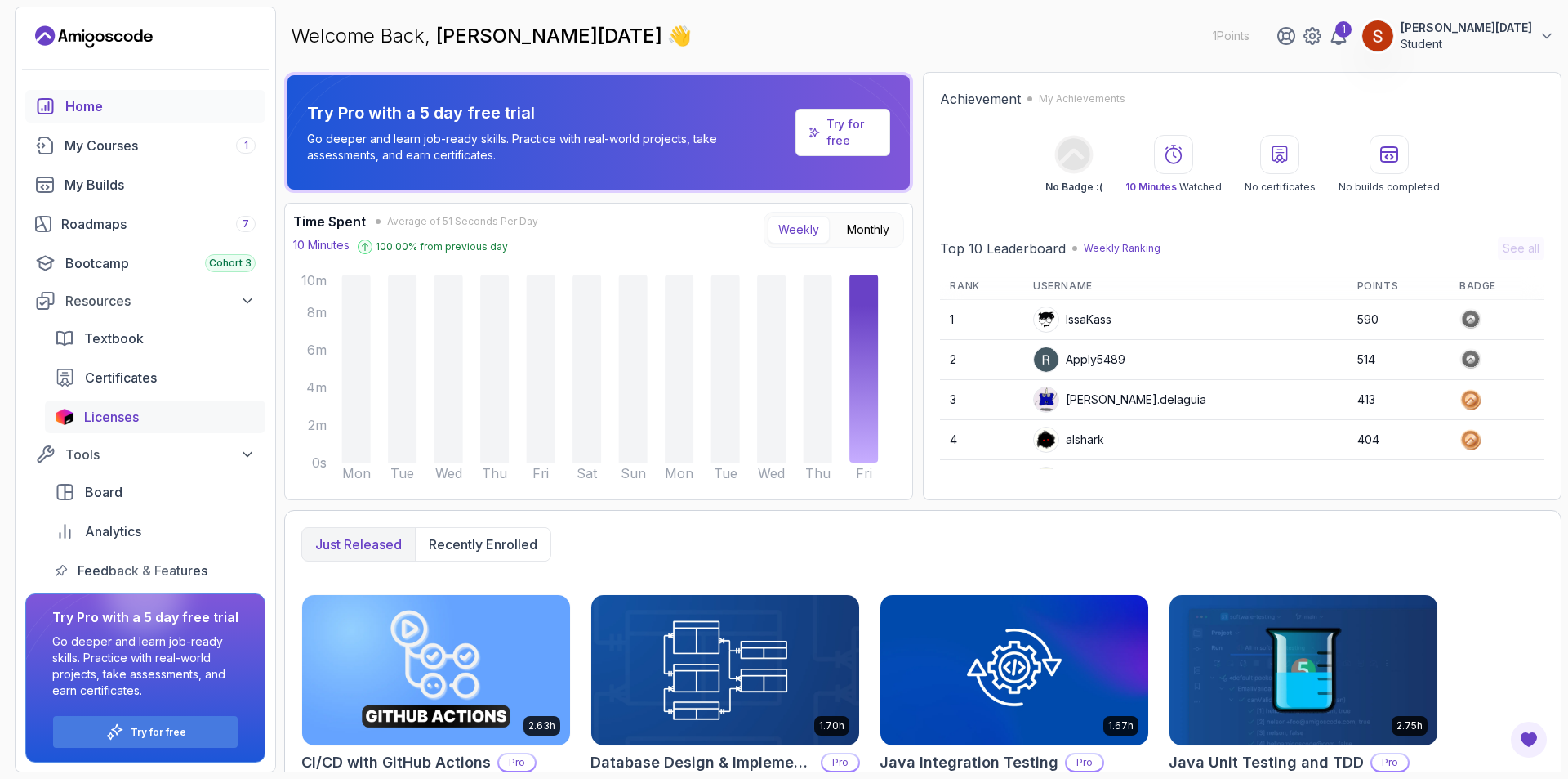
click at [146, 415] on div "Licenses" at bounding box center [170, 416] width 172 height 19
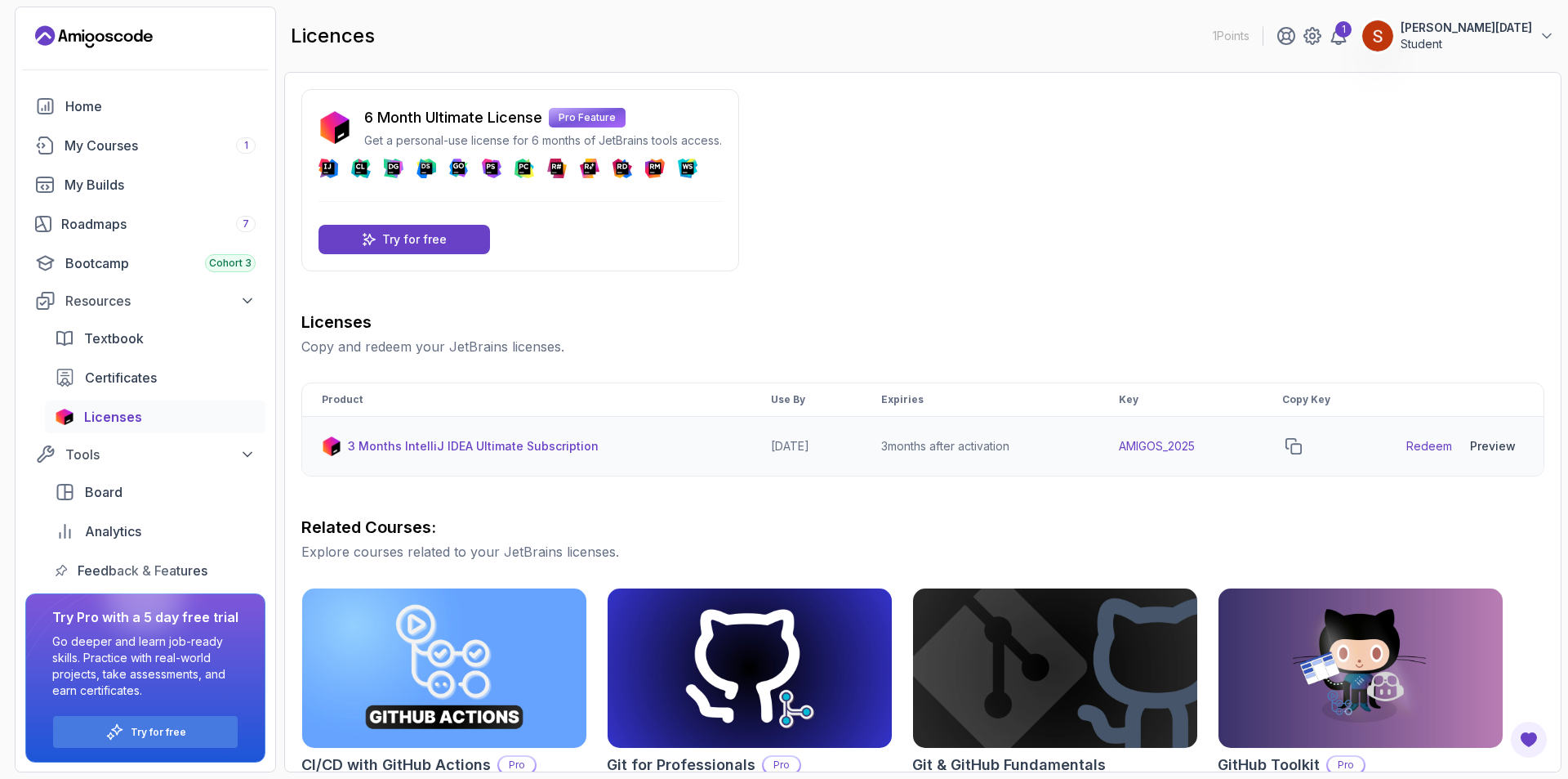
click at [1436, 444] on link "Redeem" at bounding box center [1428, 445] width 46 height 16
drag, startPoint x: 1311, startPoint y: 445, endPoint x: 1322, endPoint y: 455, distance: 14.9
click at [1301, 445] on icon "copy-button" at bounding box center [1294, 445] width 15 height 15
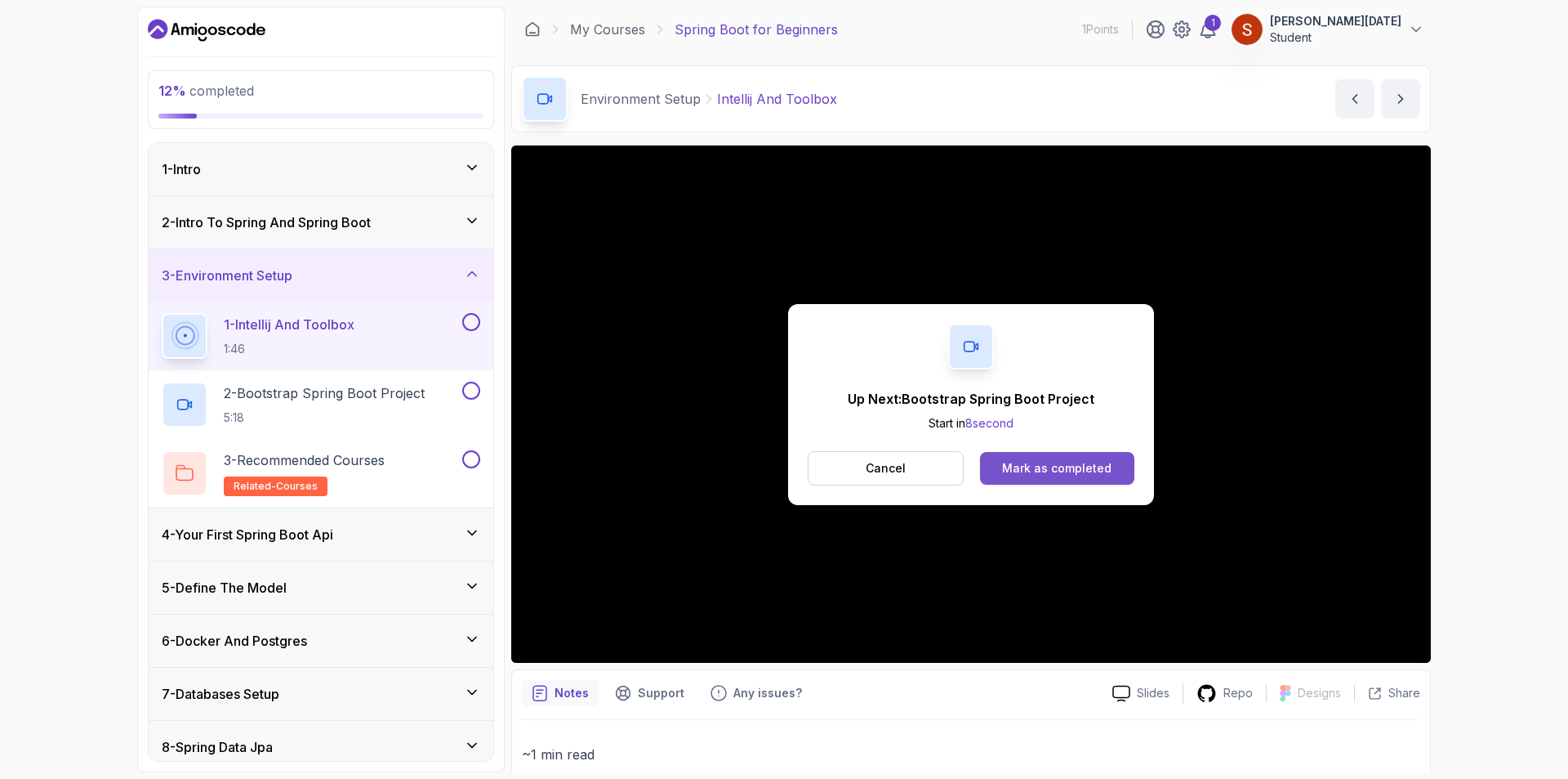
click at [1015, 465] on div "Mark as completed" at bounding box center [1056, 468] width 110 height 16
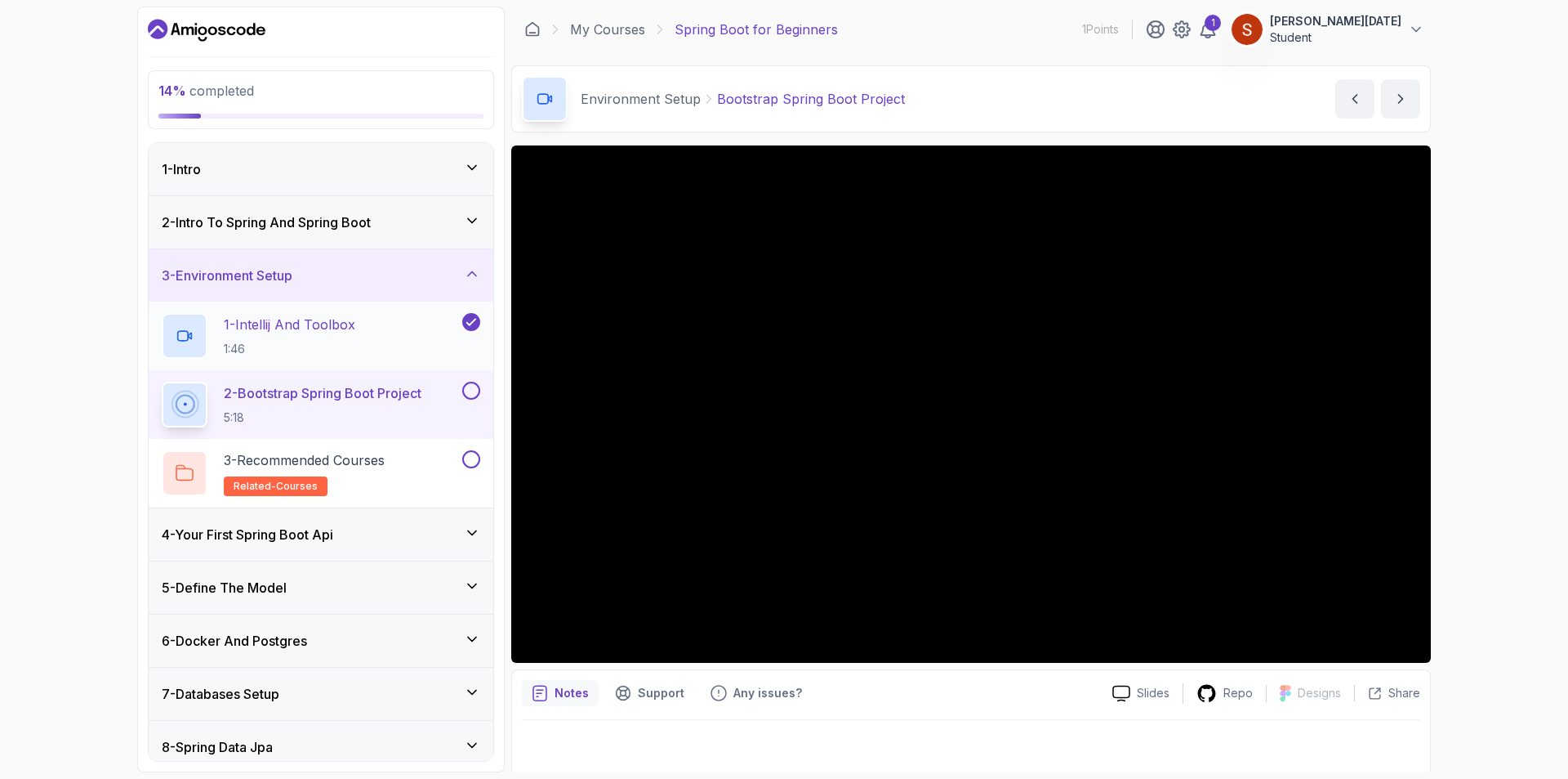
click at [322, 341] on p "1:46" at bounding box center [290, 348] width 132 height 16
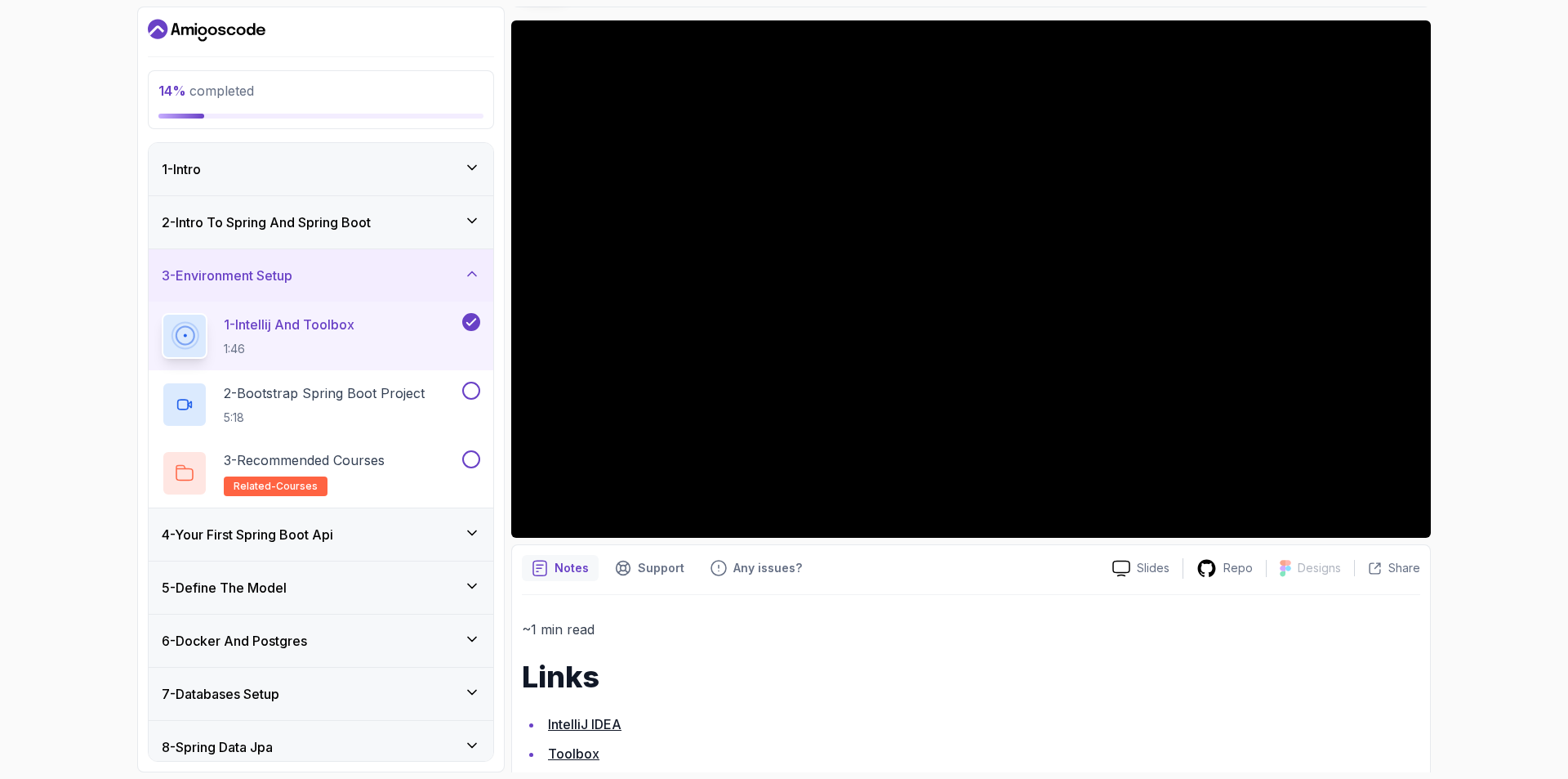
scroll to position [158, 0]
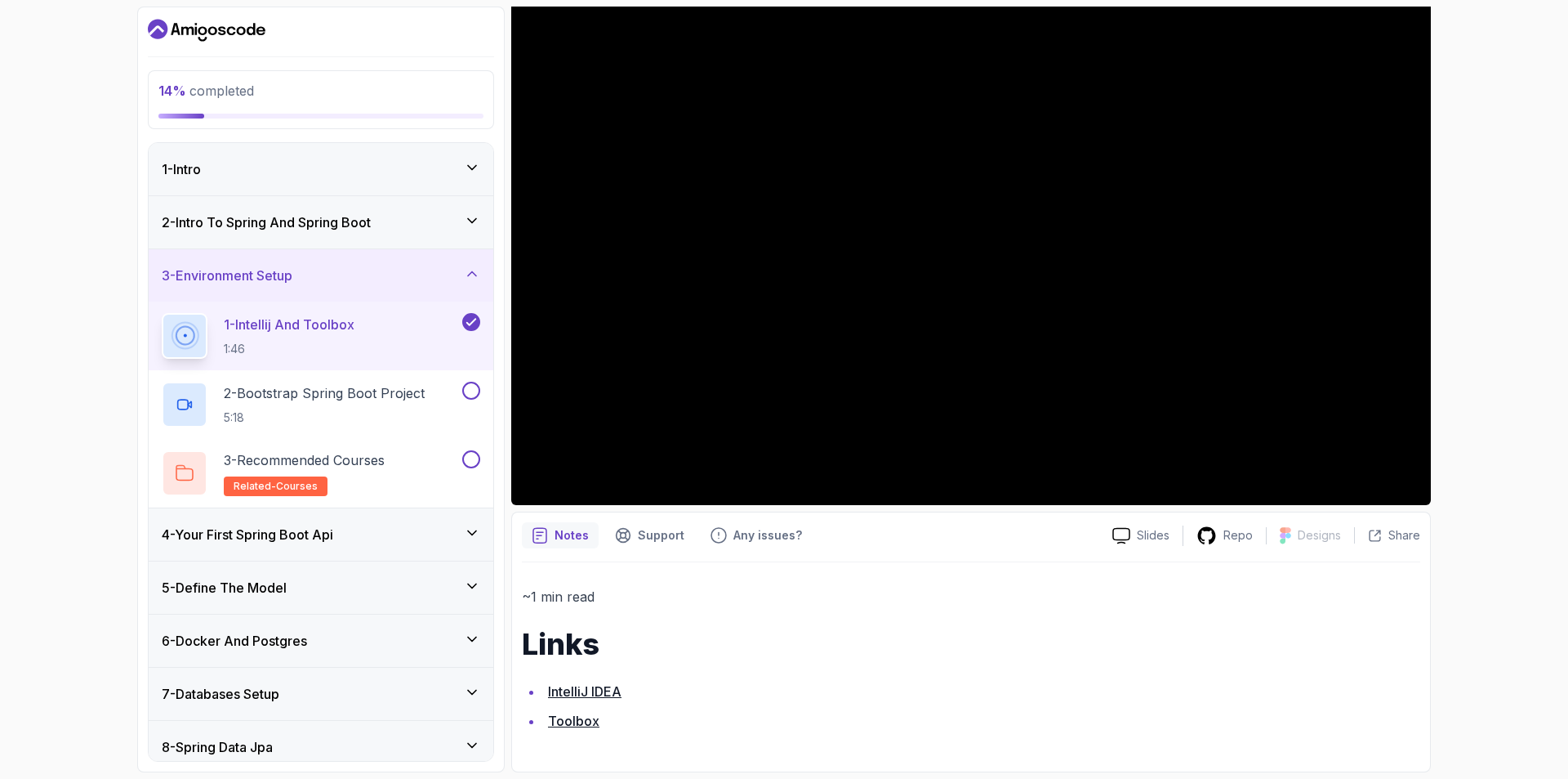
click at [598, 690] on link "IntelliJ IDEA" at bounding box center [585, 691] width 74 height 16
click at [587, 717] on link "Toolbox" at bounding box center [573, 720] width 51 height 16
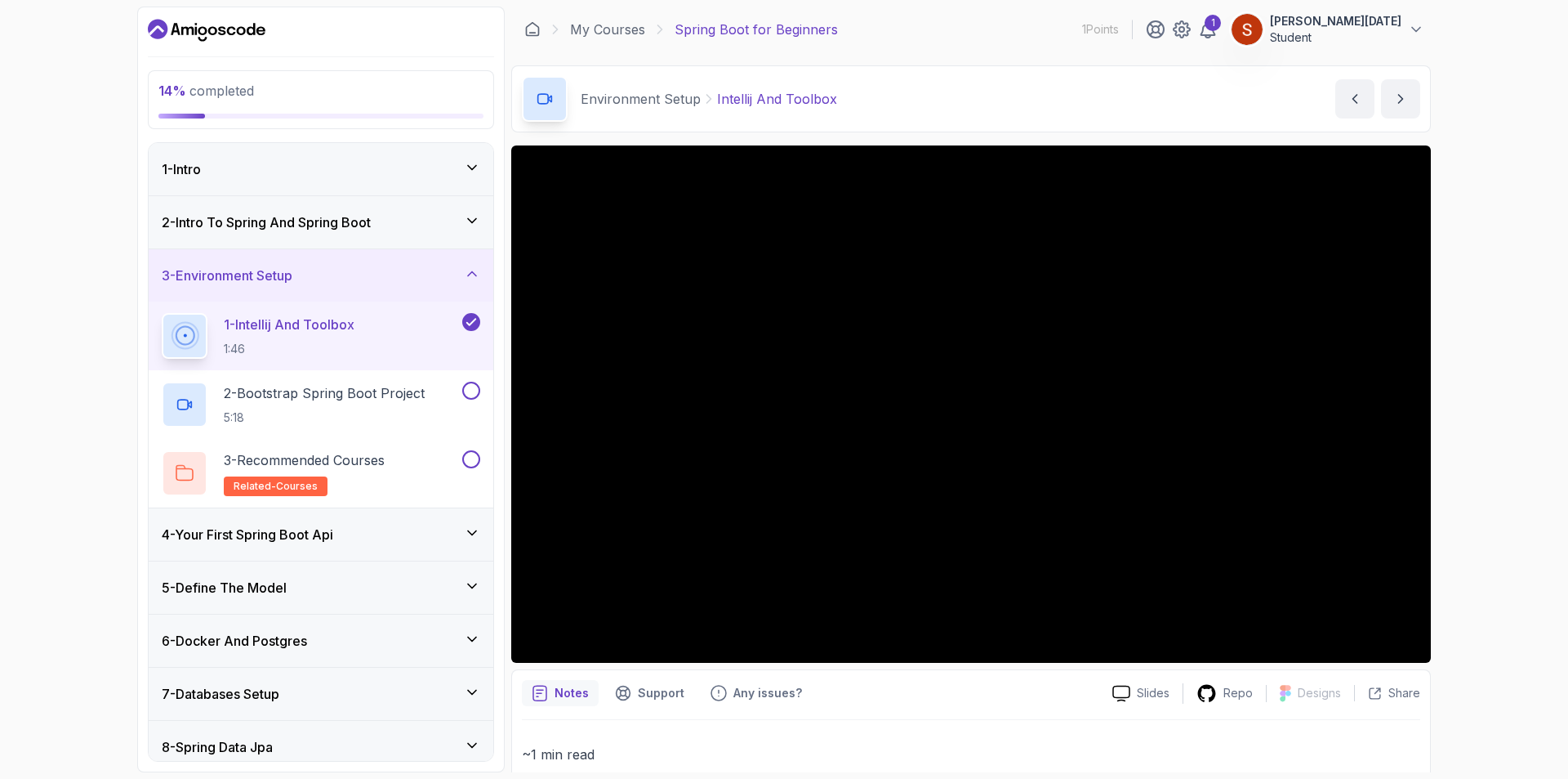
scroll to position [158, 0]
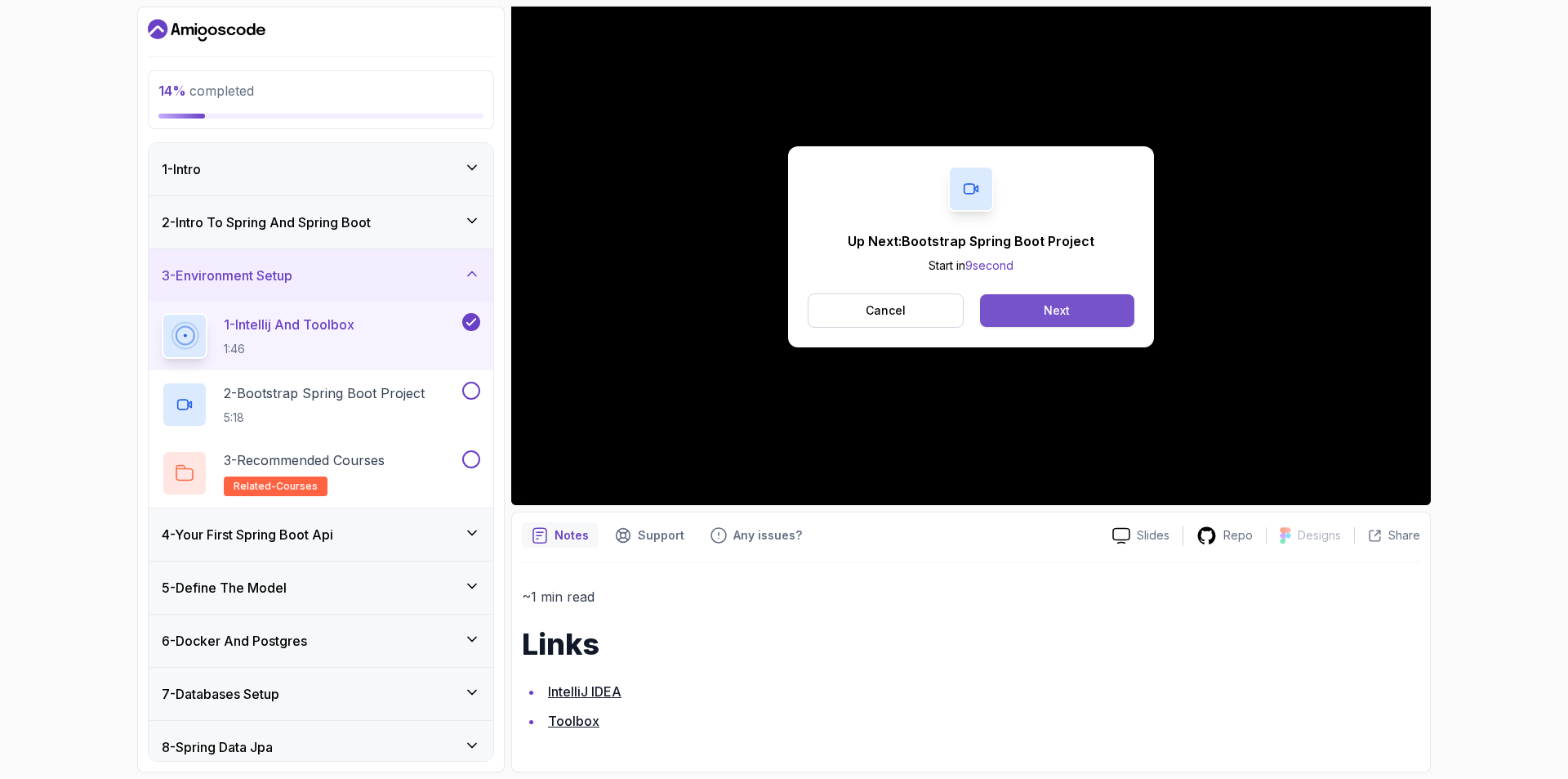
click at [1043, 308] on button "Next" at bounding box center [1057, 310] width 154 height 33
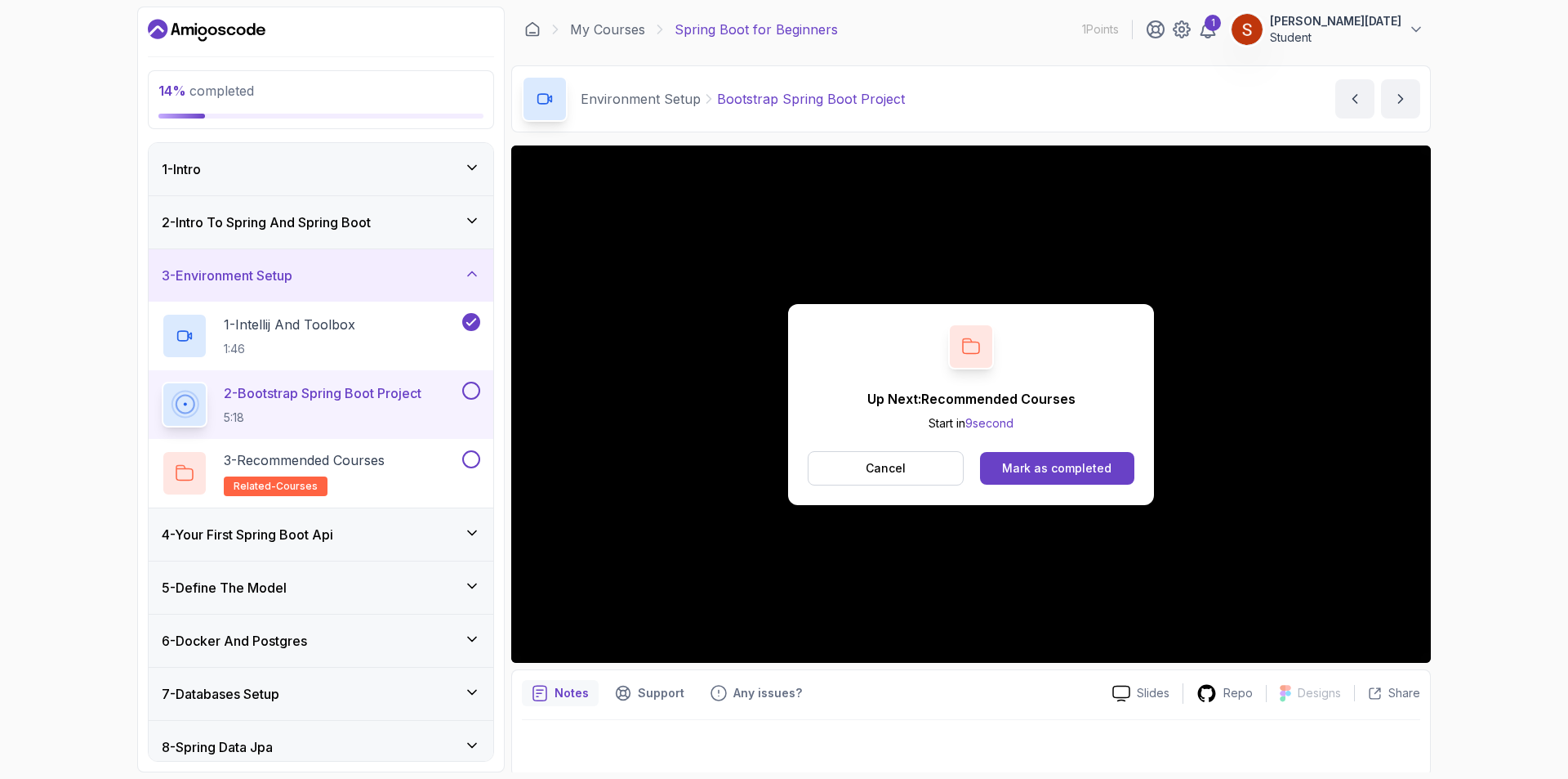
click at [1079, 460] on div "Mark as completed" at bounding box center [1056, 468] width 110 height 16
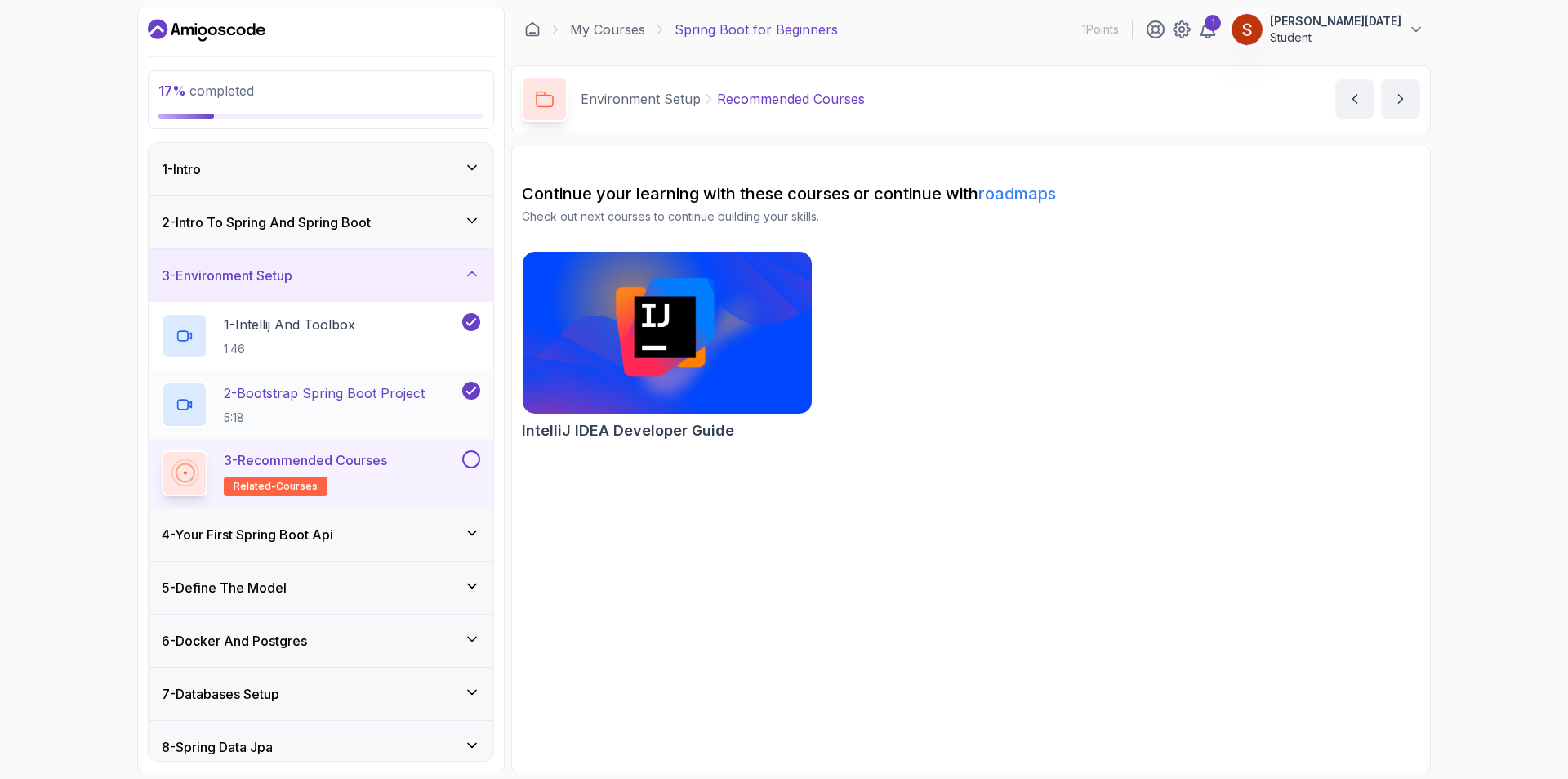
scroll to position [81, 0]
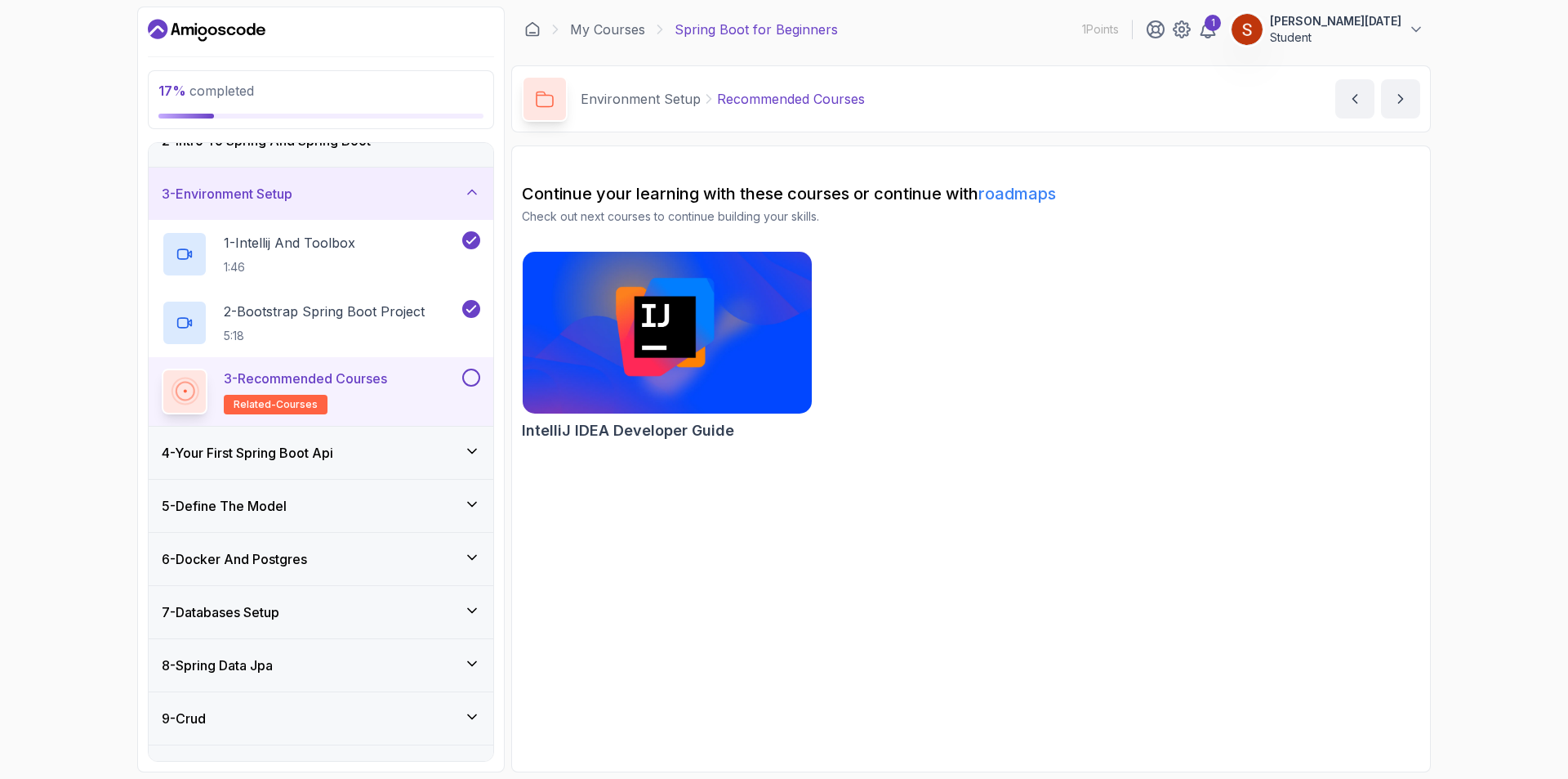
click at [467, 450] on icon at bounding box center [471, 450] width 16 height 16
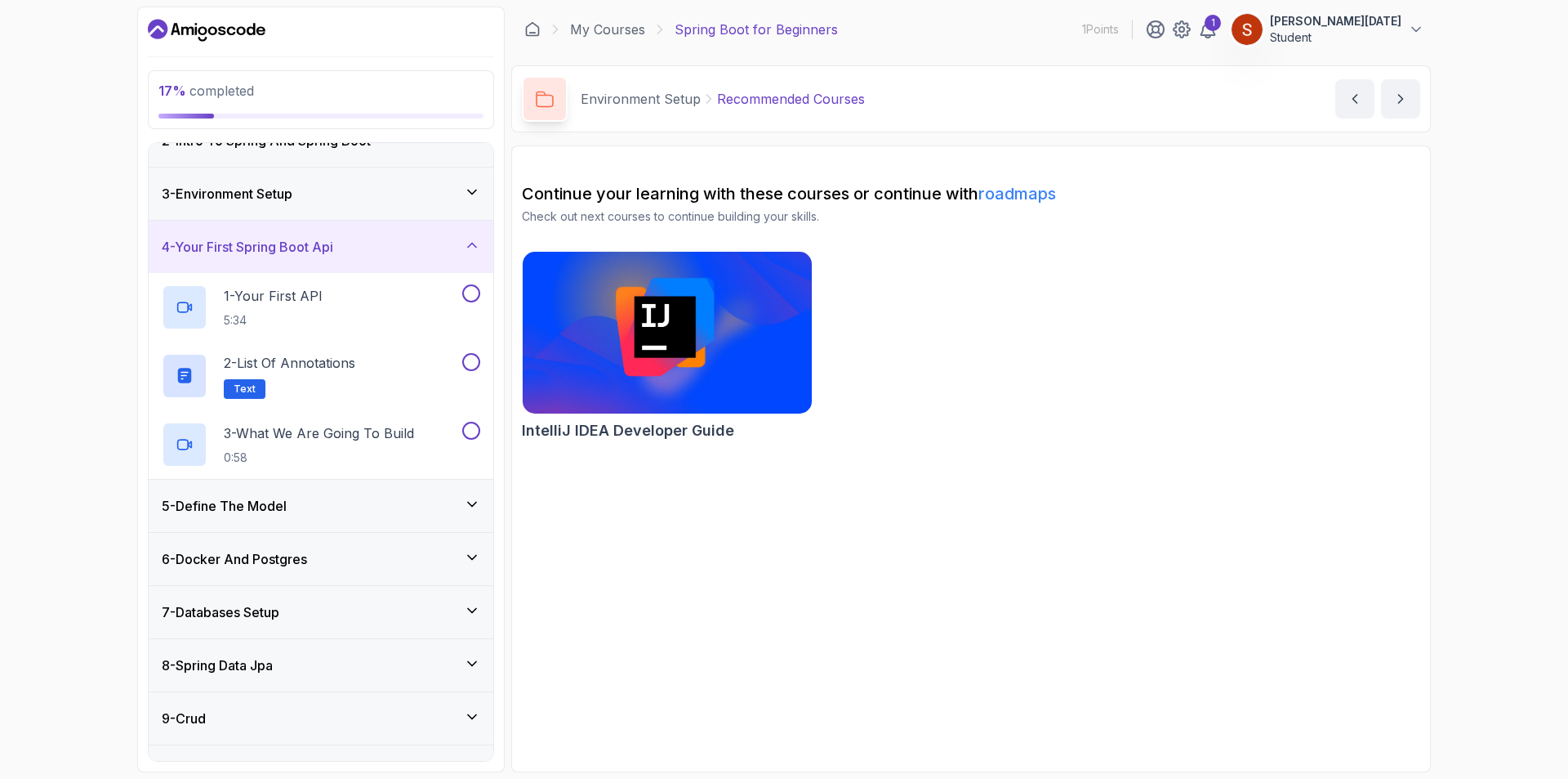
click at [468, 244] on icon at bounding box center [471, 244] width 16 height 16
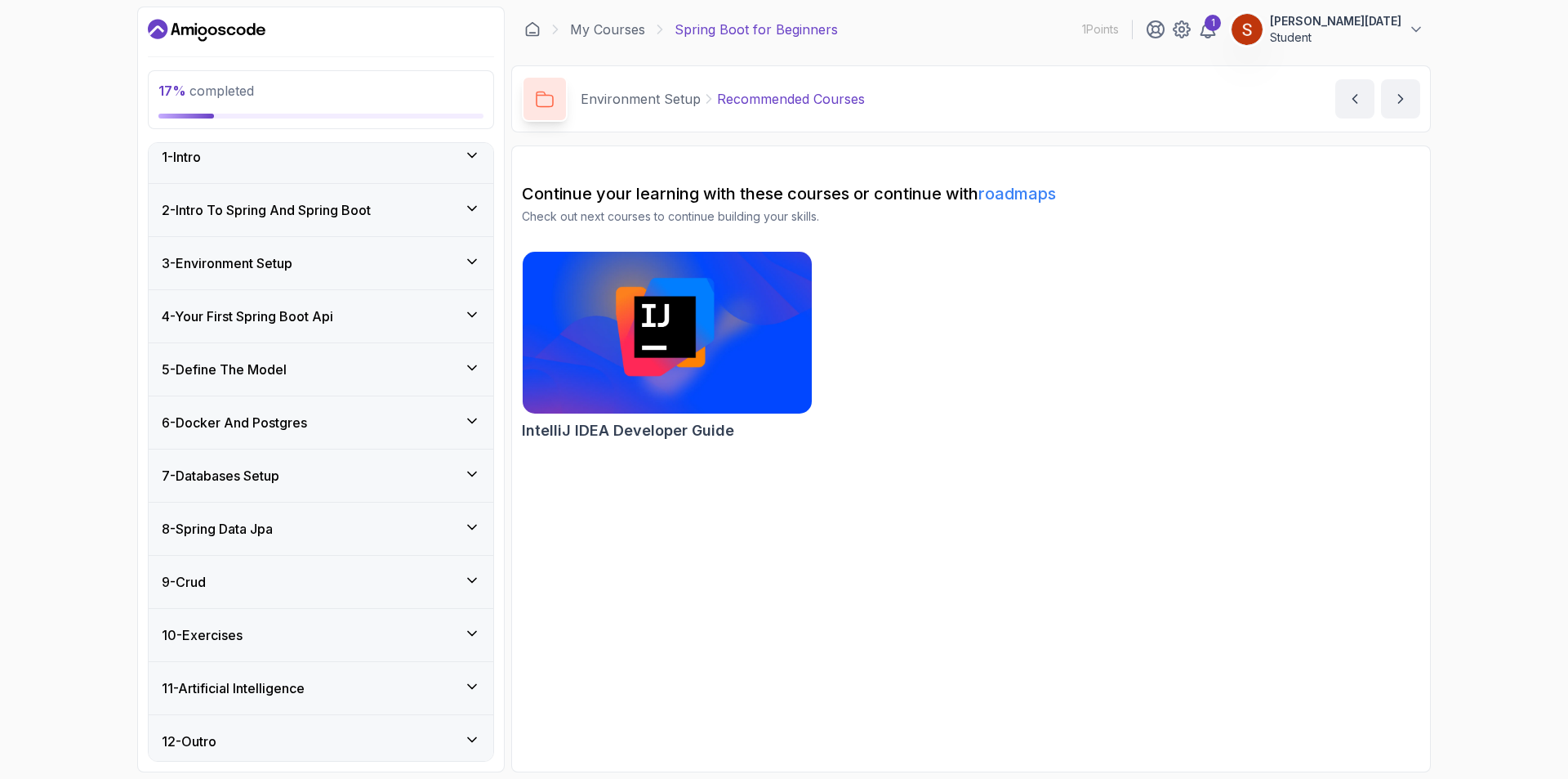
scroll to position [18, 0]
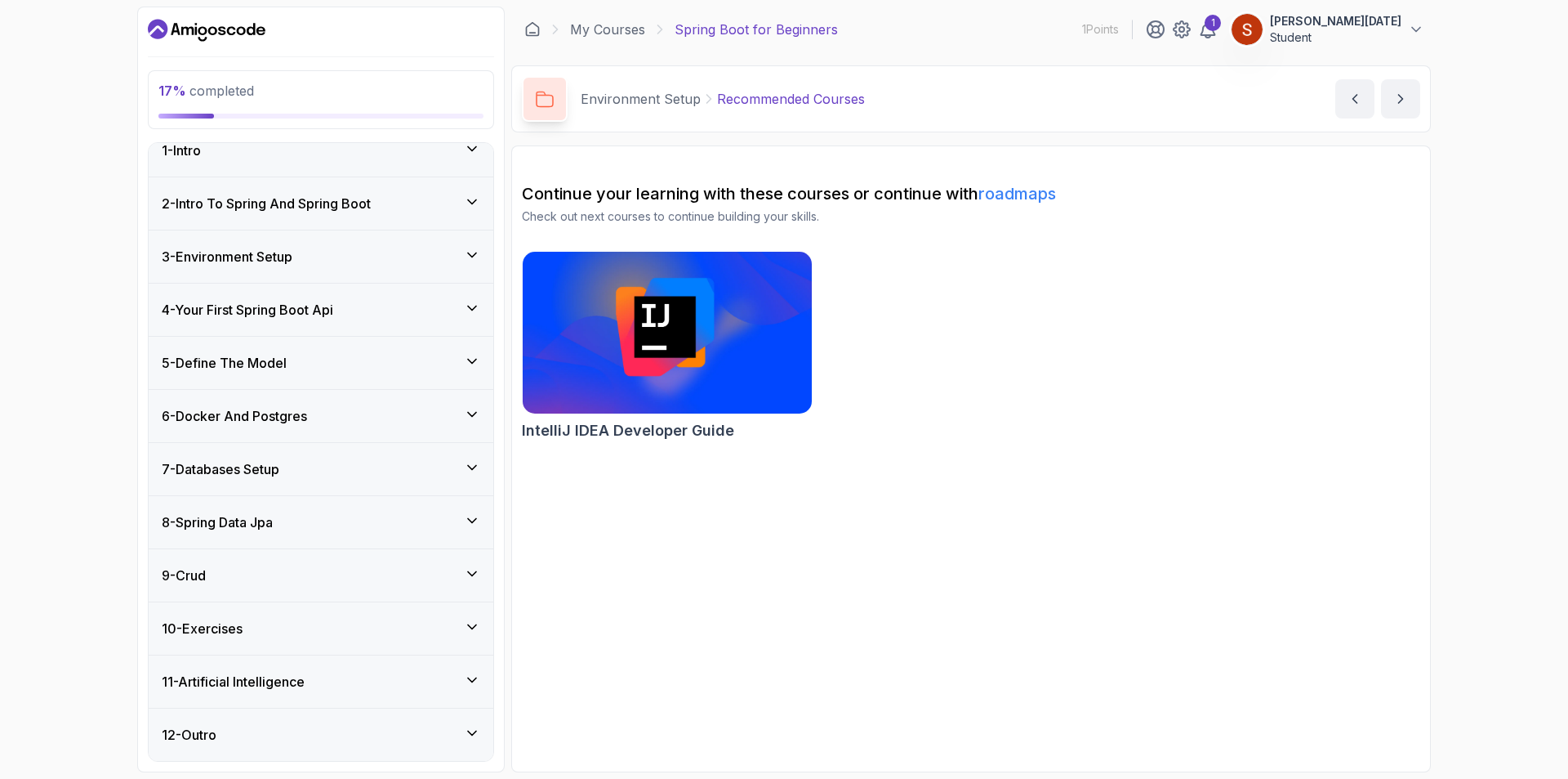
click at [476, 423] on div "6 - Docker And Postgres" at bounding box center [321, 416] width 318 height 19
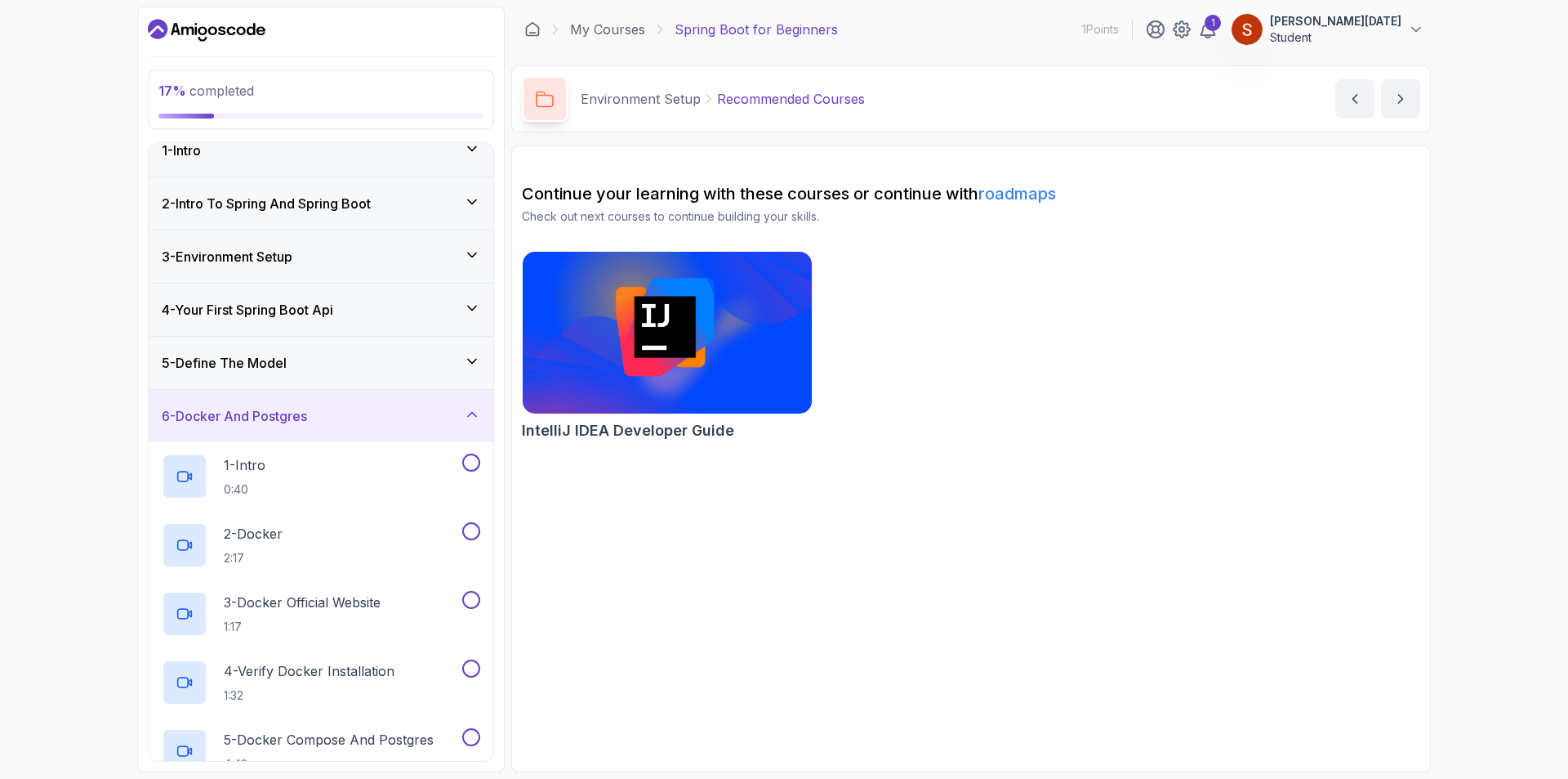
click at [462, 415] on div "6 - Docker And Postgres" at bounding box center [321, 416] width 318 height 19
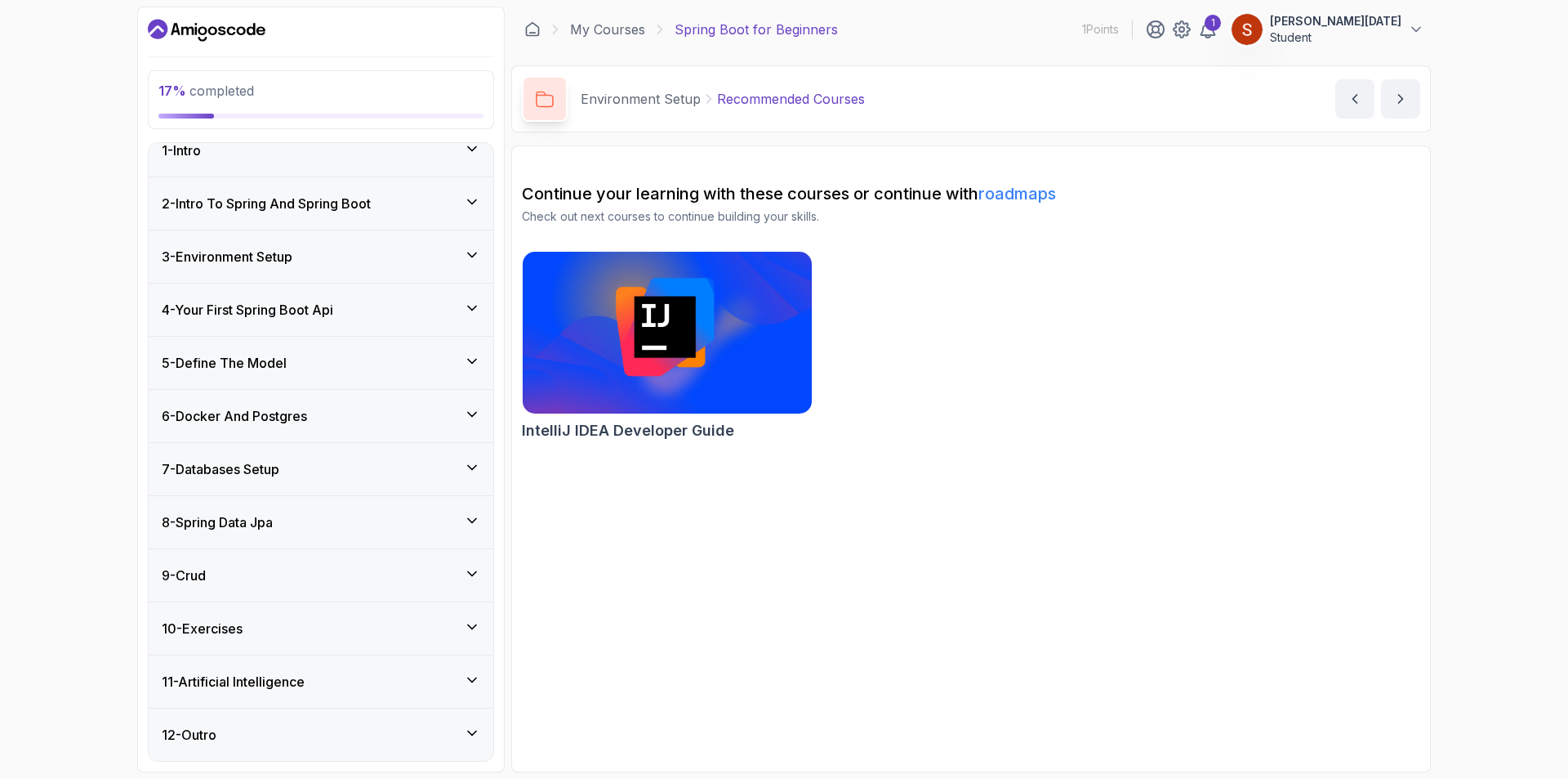
click at [474, 627] on icon at bounding box center [472, 626] width 8 height 4
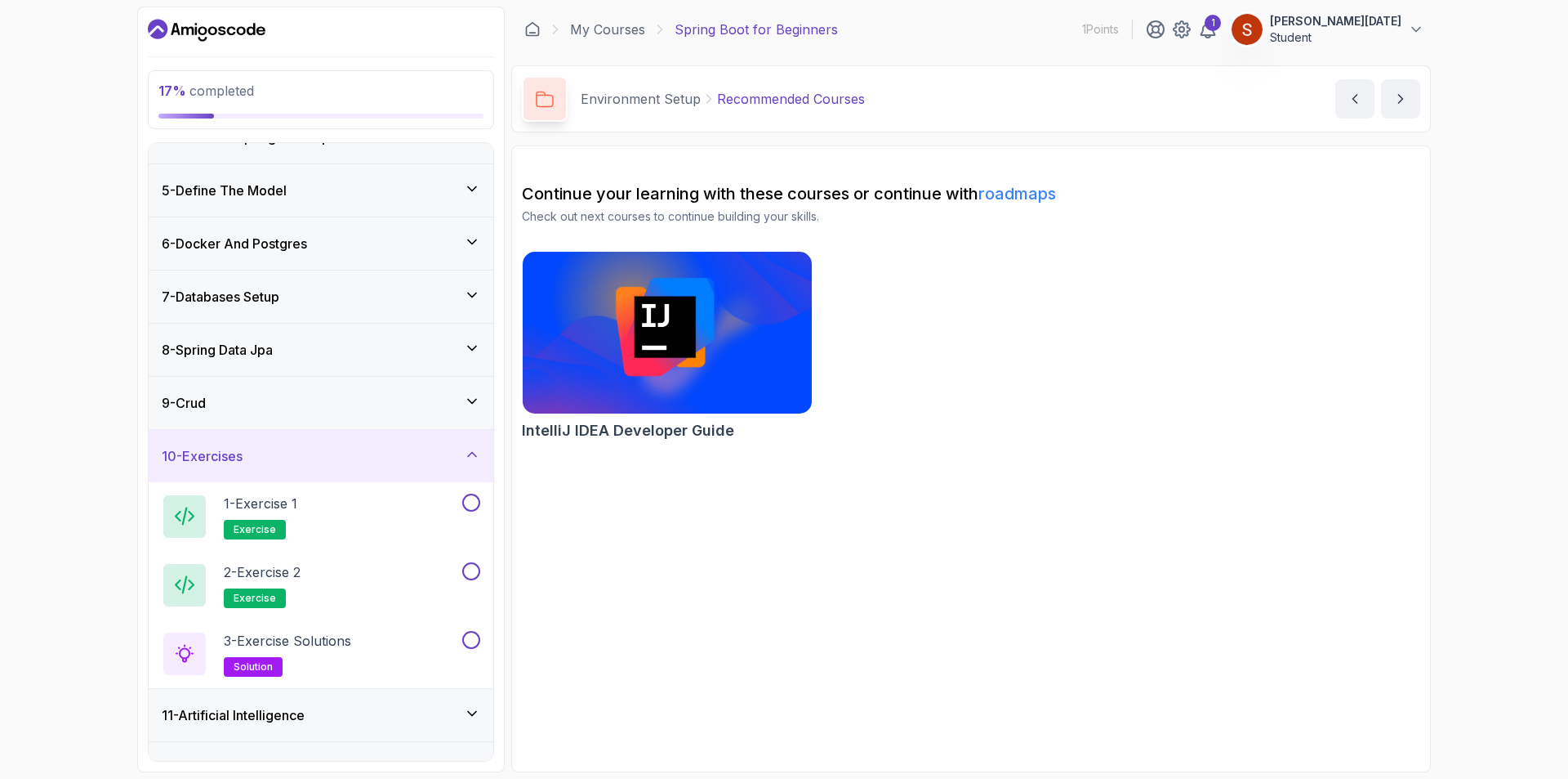
scroll to position [225, 0]
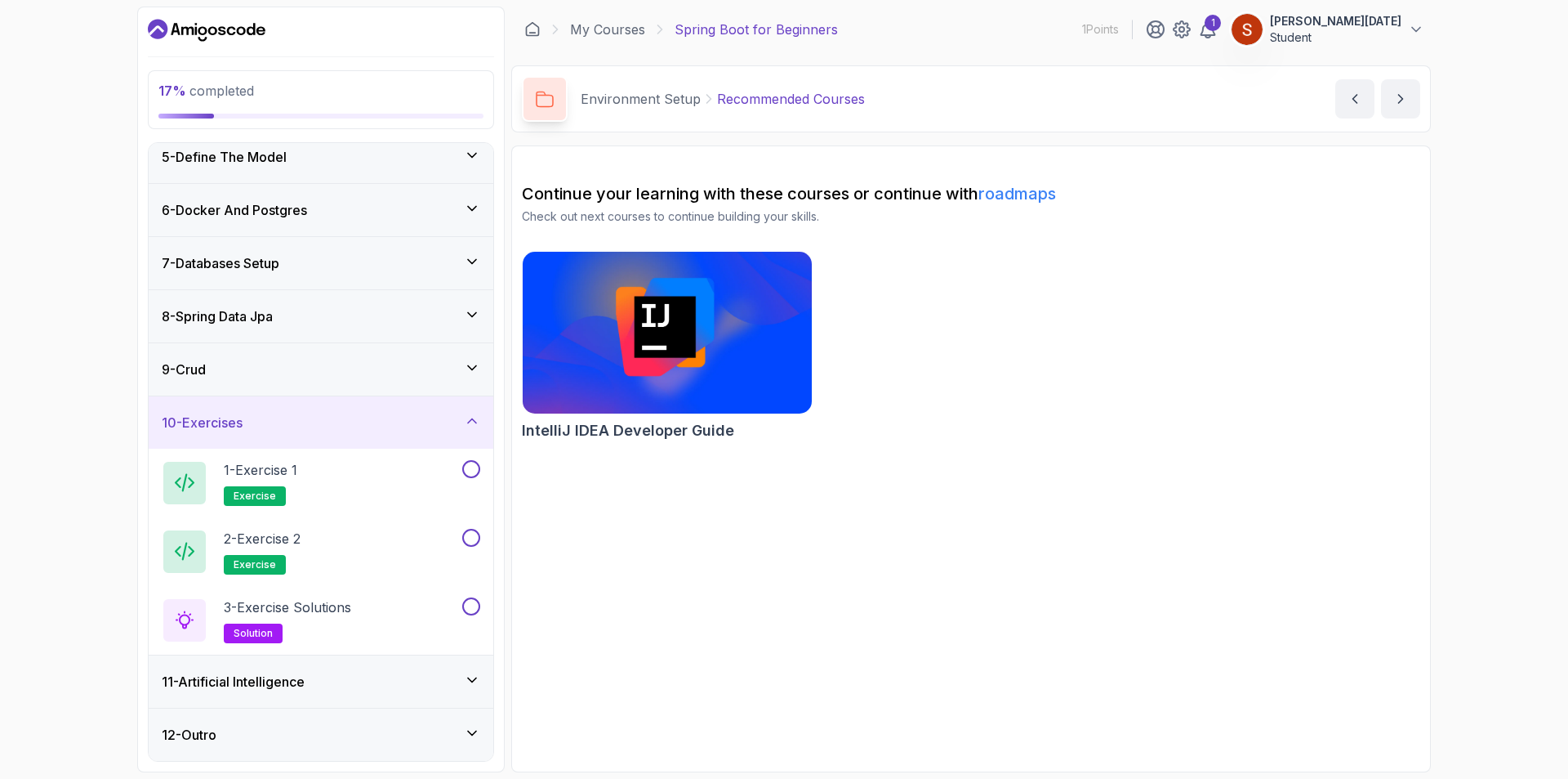
click at [467, 677] on icon at bounding box center [471, 679] width 16 height 16
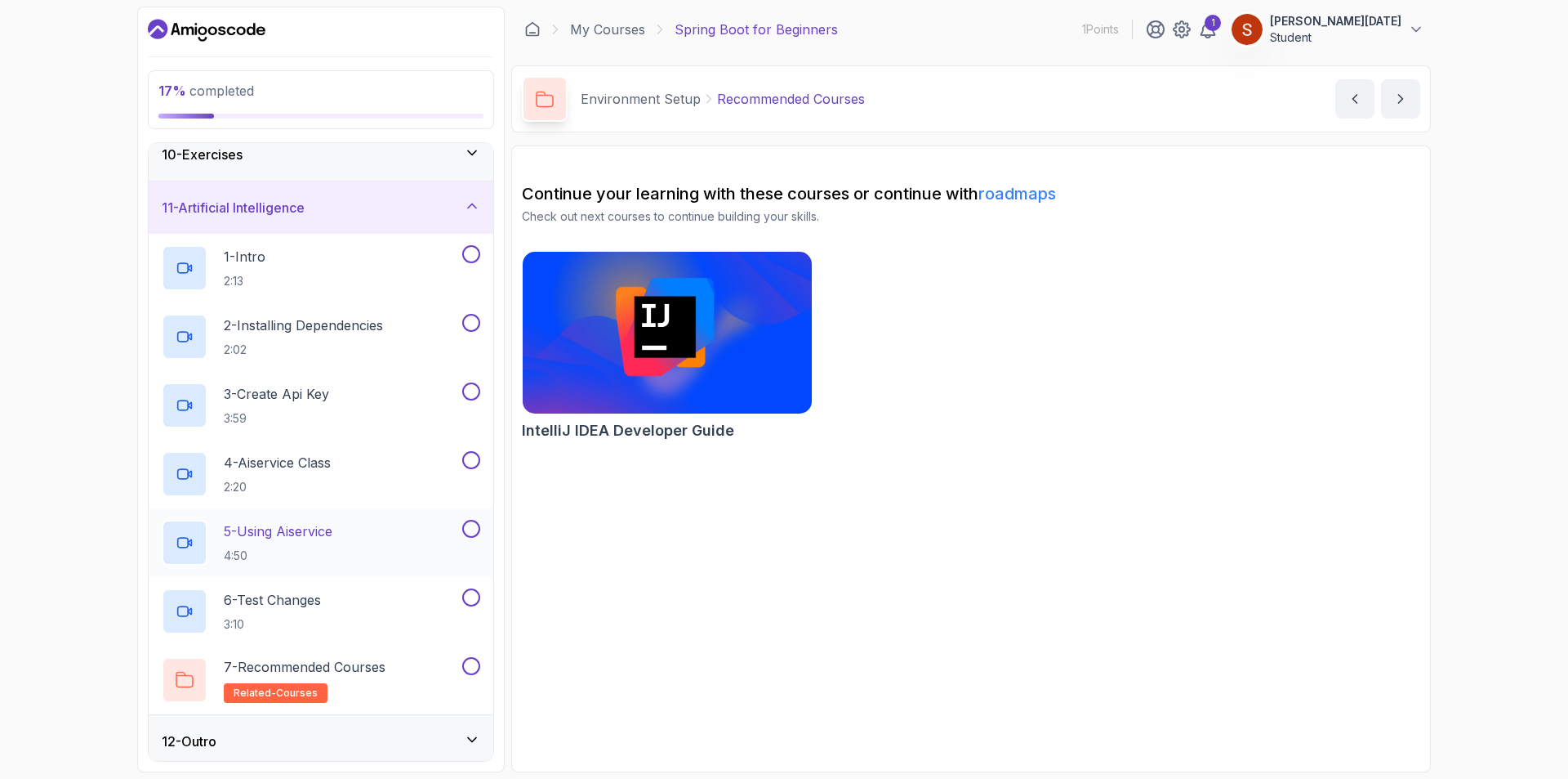
scroll to position [500, 0]
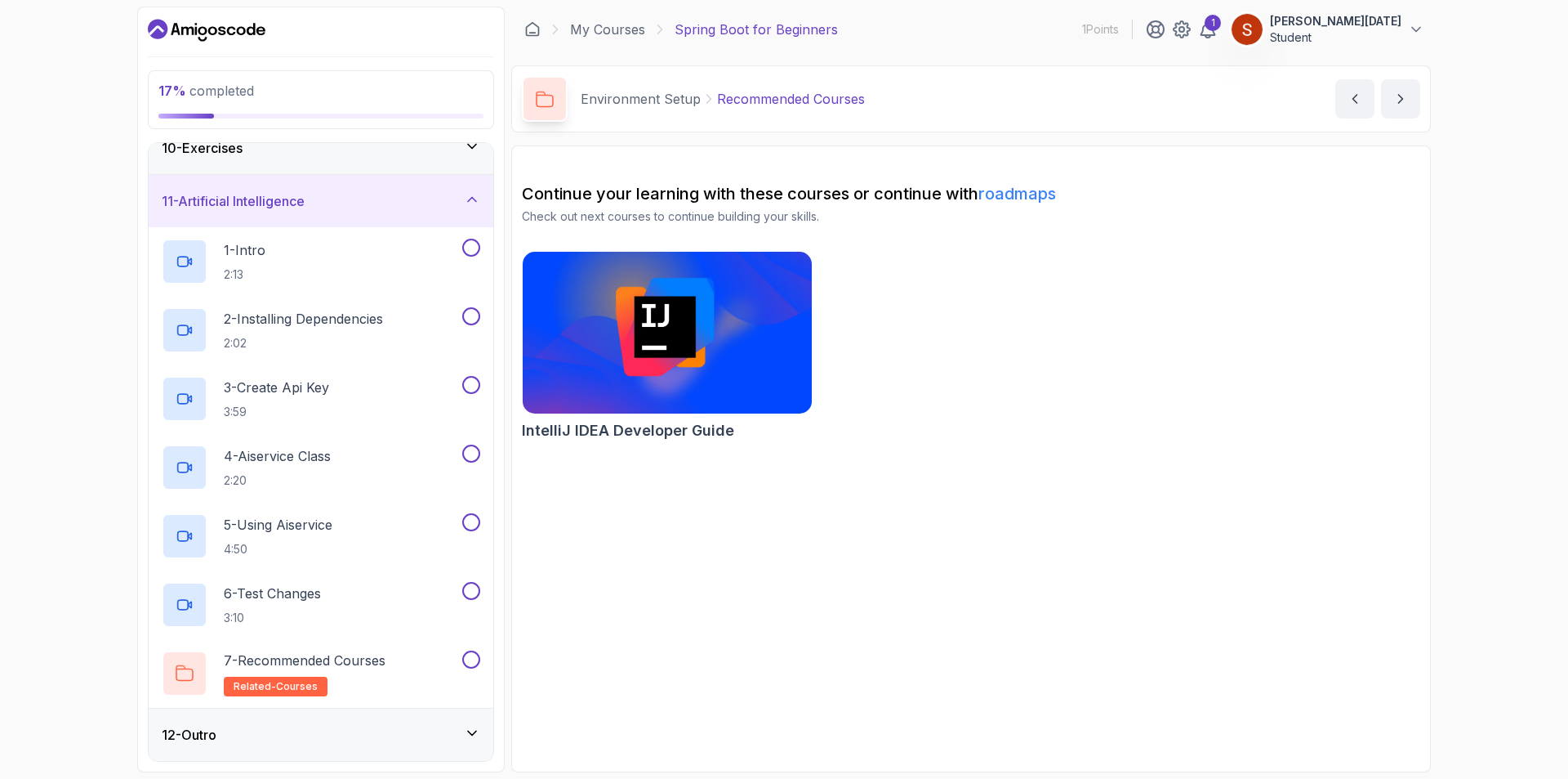
click at [461, 729] on div "12 - Outro" at bounding box center [321, 734] width 318 height 19
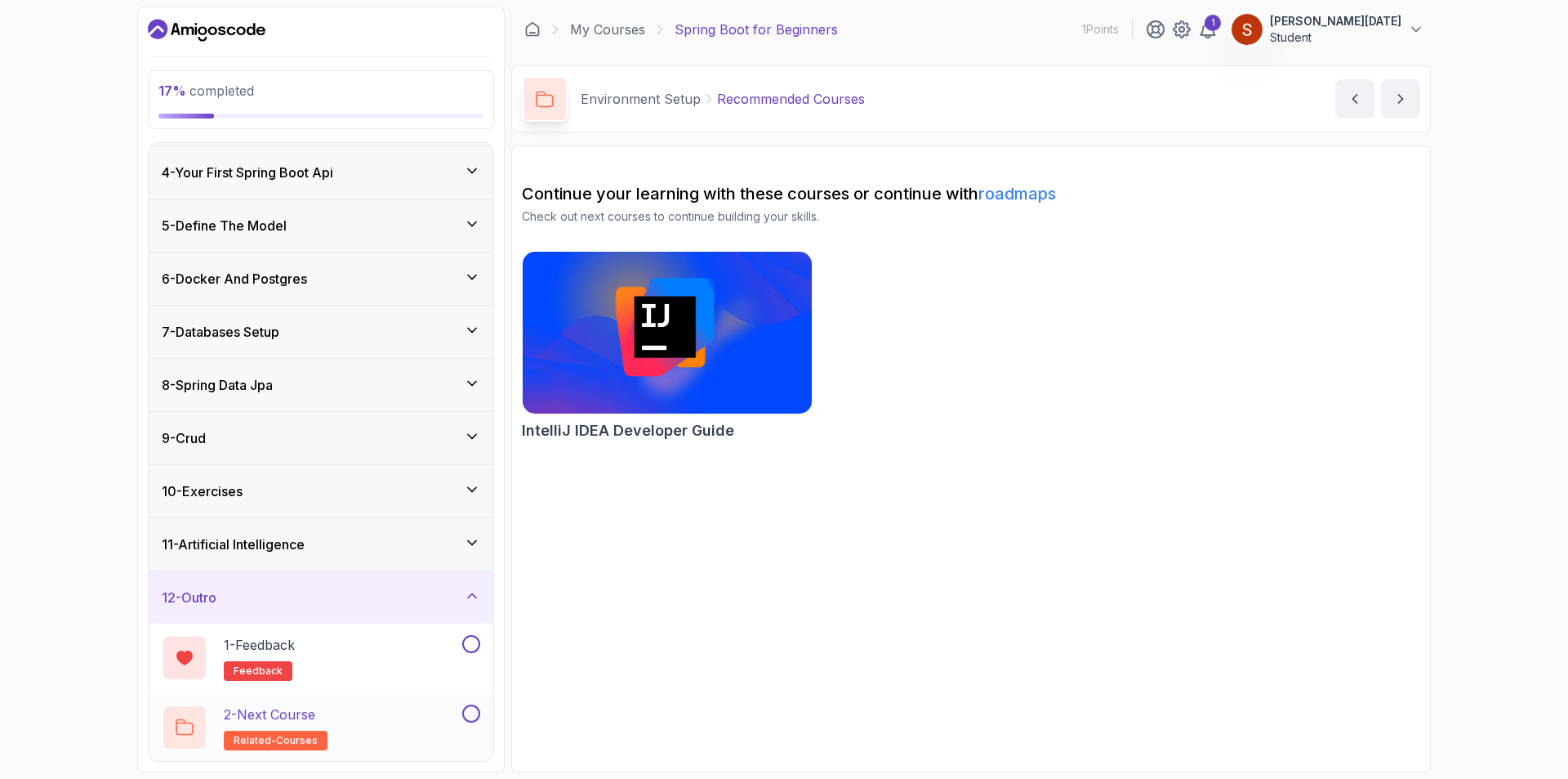
scroll to position [156, 0]
click at [464, 590] on div "12 - Outro" at bounding box center [321, 598] width 318 height 19
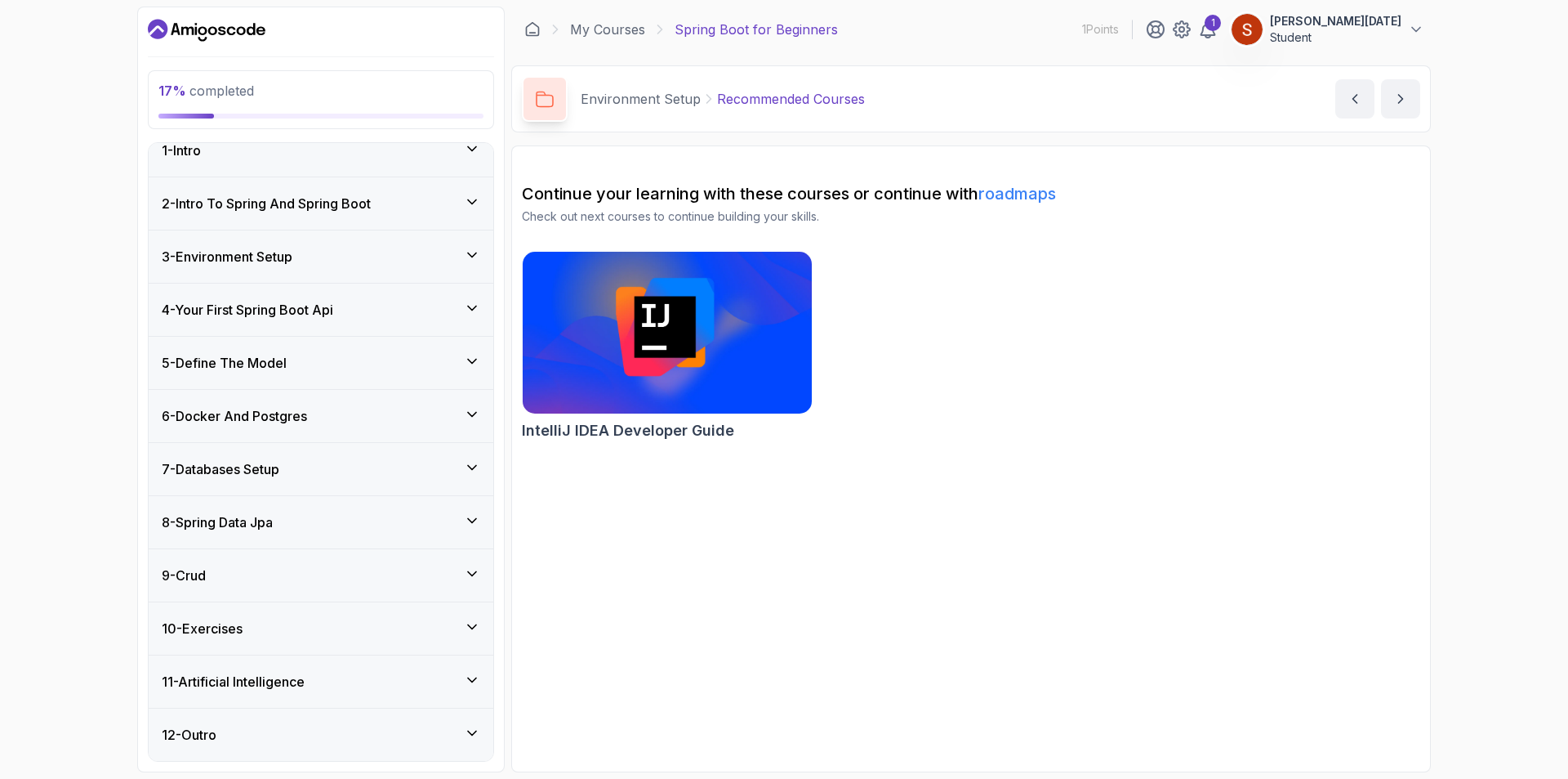
scroll to position [0, 0]
